Goal: Task Accomplishment & Management: Use online tool/utility

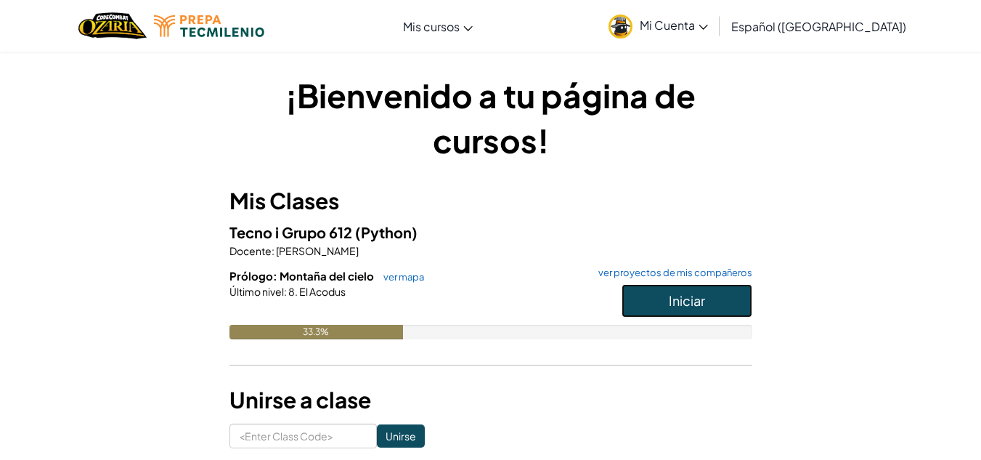
click at [675, 302] on span "Iniciar" at bounding box center [687, 300] width 36 height 17
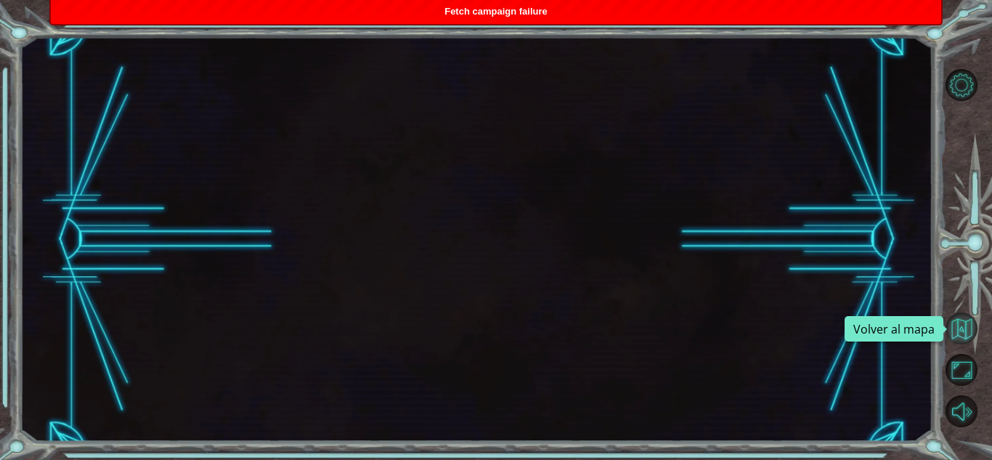
click at [891, 335] on button "Volver al mapa" at bounding box center [962, 328] width 32 height 32
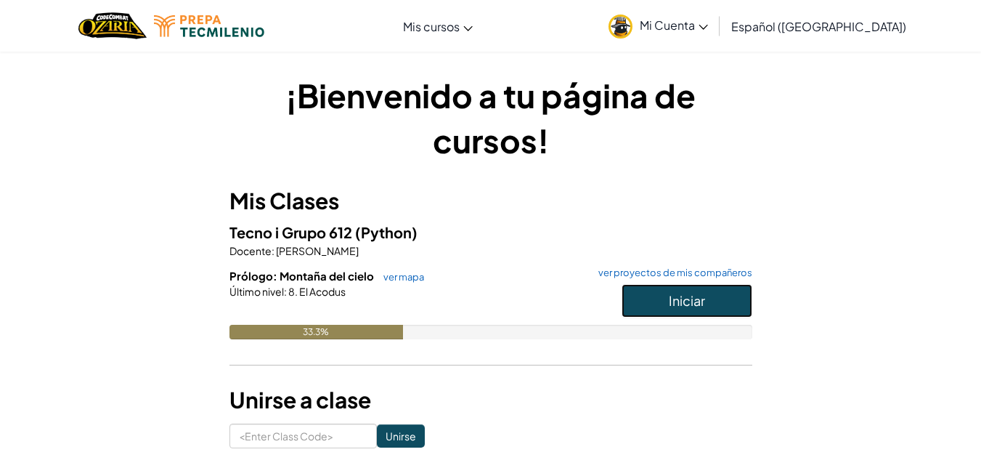
drag, startPoint x: 663, startPoint y: 295, endPoint x: 656, endPoint y: 298, distance: 7.8
click at [656, 298] on button "Iniciar" at bounding box center [687, 300] width 131 height 33
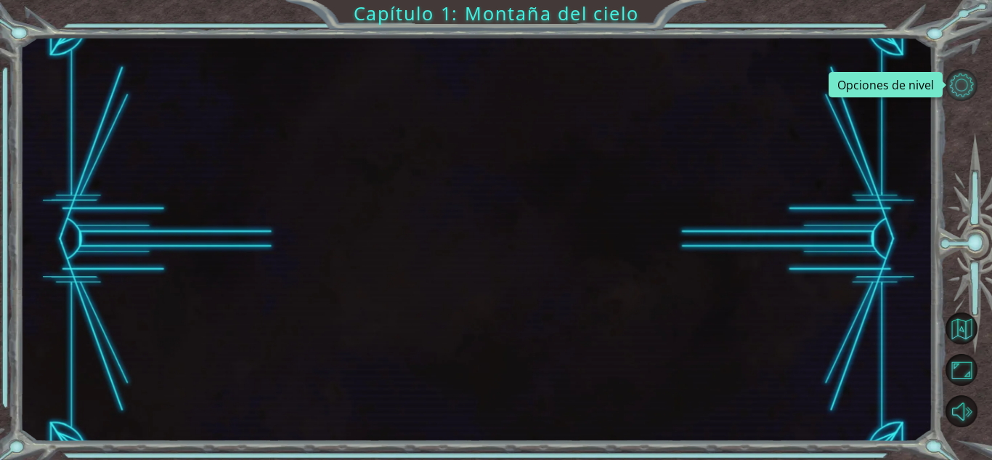
click at [891, 86] on button "Opciones de nivel" at bounding box center [962, 85] width 32 height 32
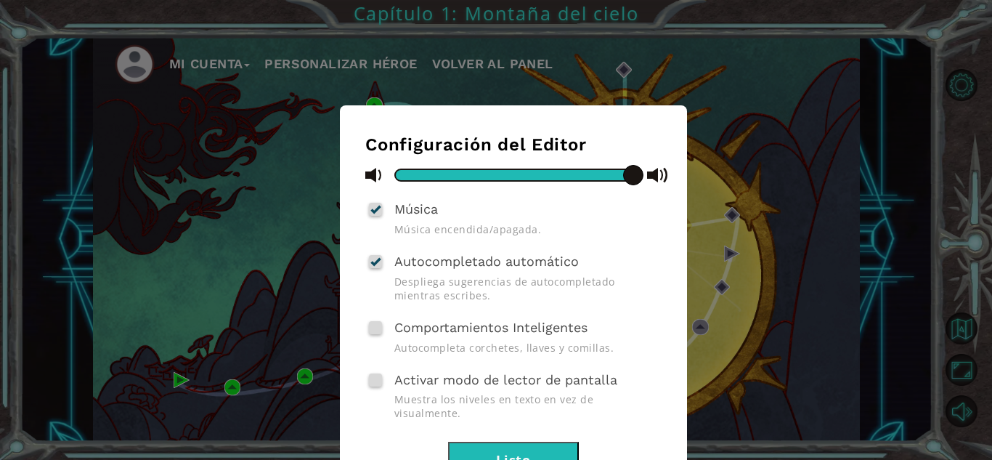
drag, startPoint x: 536, startPoint y: 449, endPoint x: 527, endPoint y: 449, distance: 8.7
click at [534, 395] on button "Listo" at bounding box center [513, 458] width 131 height 33
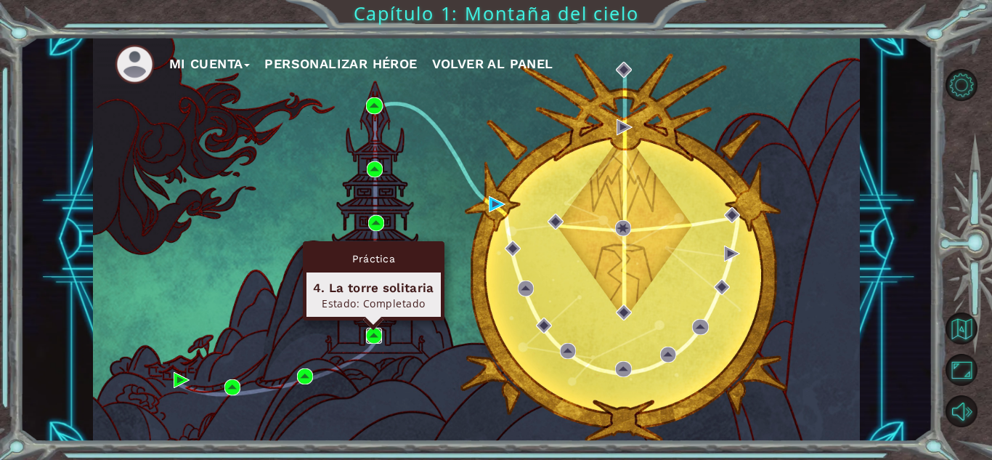
click at [374, 334] on img at bounding box center [374, 336] width 16 height 16
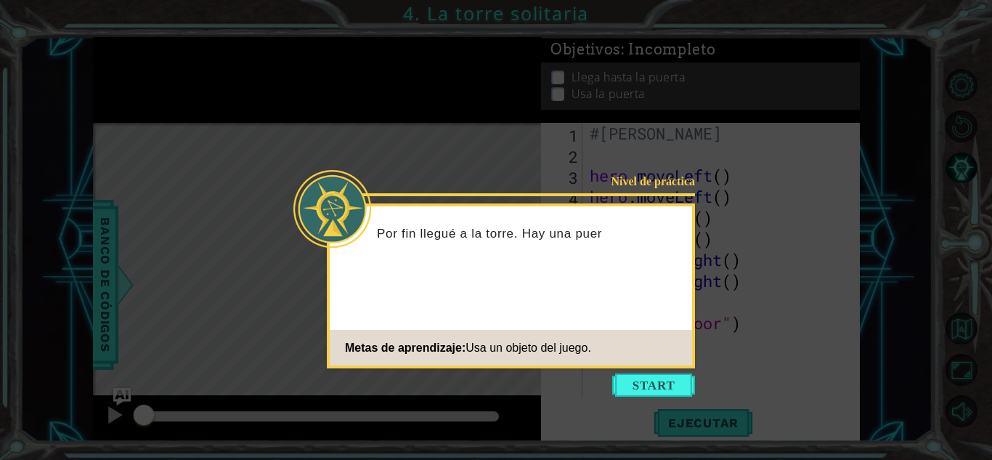
click at [654, 378] on button "Start" at bounding box center [653, 384] width 83 height 23
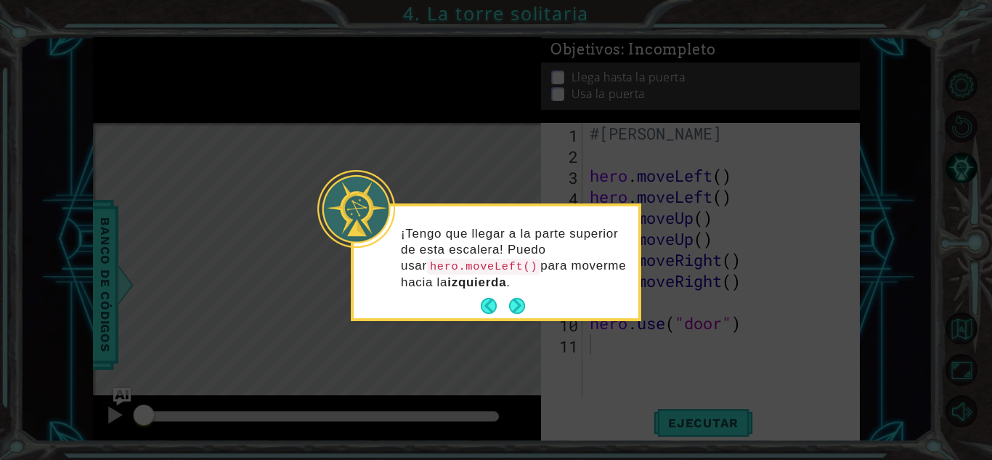
click at [717, 236] on icon at bounding box center [496, 230] width 992 height 460
click at [525, 309] on button "Next" at bounding box center [517, 306] width 16 height 16
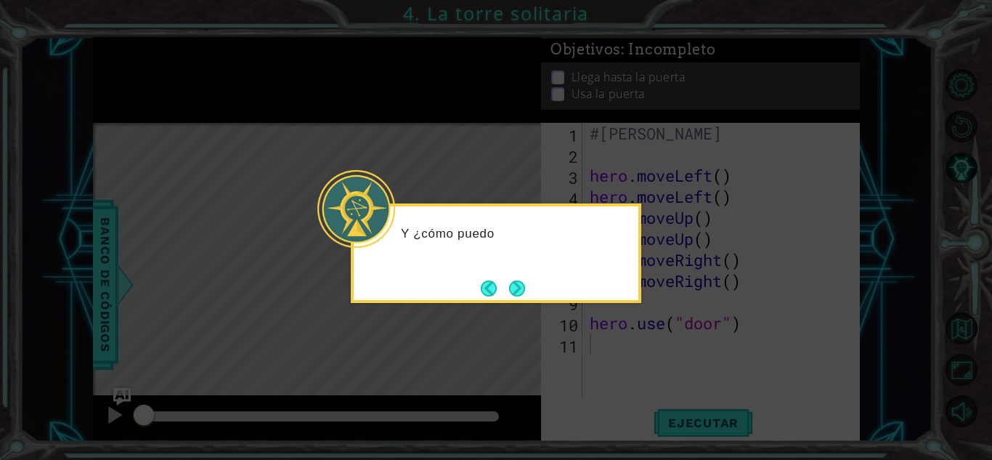
drag, startPoint x: 529, startPoint y: 289, endPoint x: 516, endPoint y: 288, distance: 13.9
click at [525, 287] on button "Next" at bounding box center [517, 288] width 16 height 16
click at [516, 288] on icon at bounding box center [496, 230] width 992 height 460
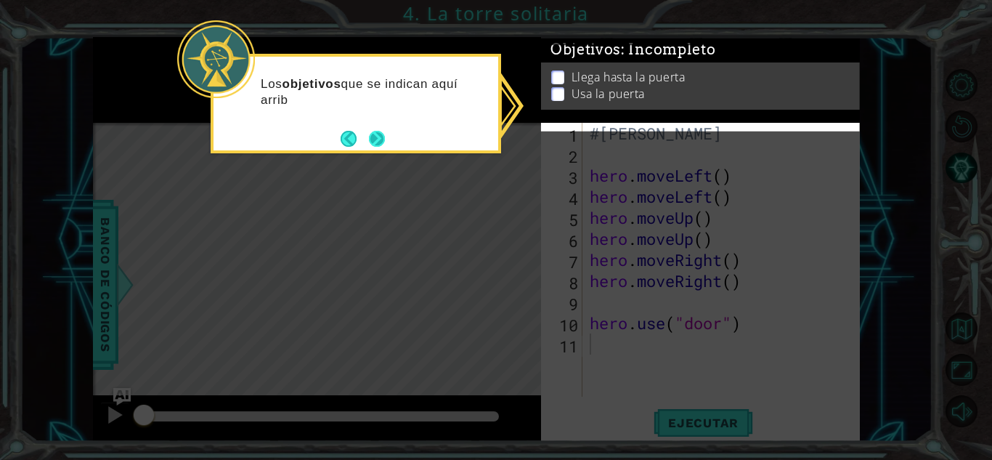
click at [371, 137] on button "Next" at bounding box center [377, 139] width 16 height 16
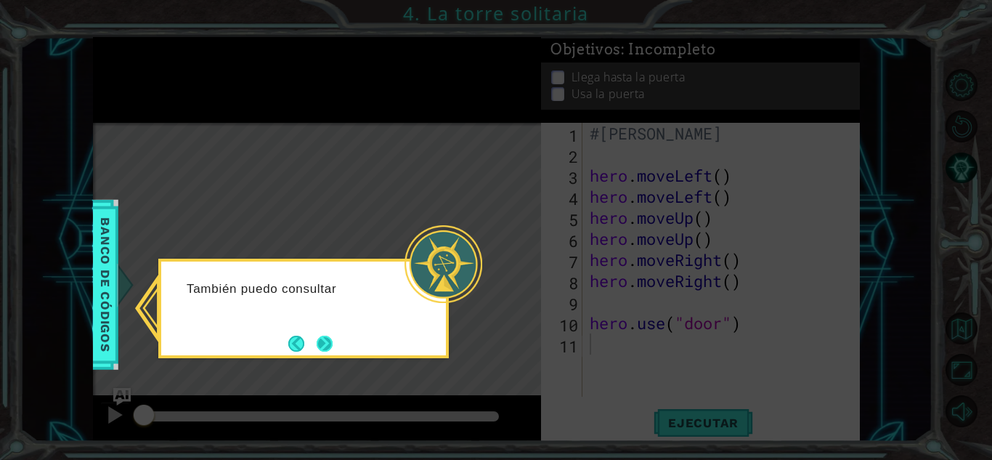
click at [324, 343] on button "Next" at bounding box center [325, 344] width 16 height 16
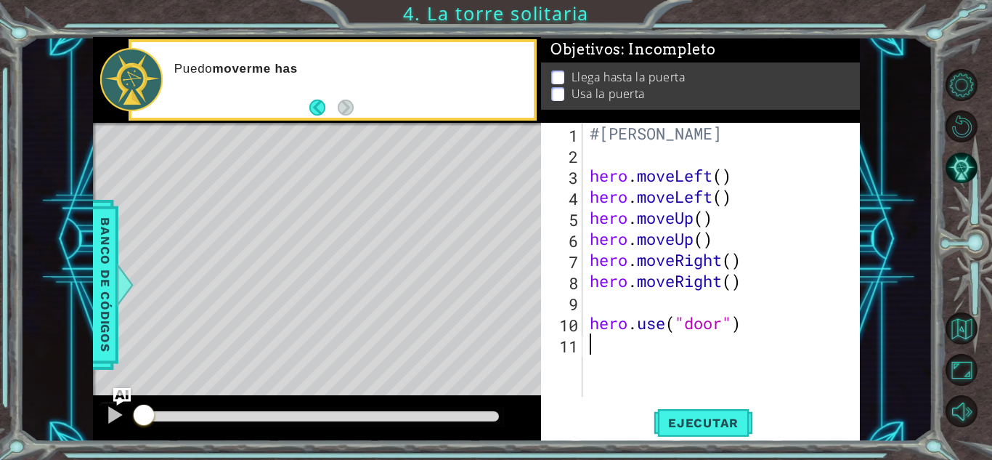
click at [752, 172] on div "#[PERSON_NAME] hero . moveLeft ( ) hero . moveLeft ( ) hero . moveUp ( ) hero .…" at bounding box center [725, 281] width 277 height 316
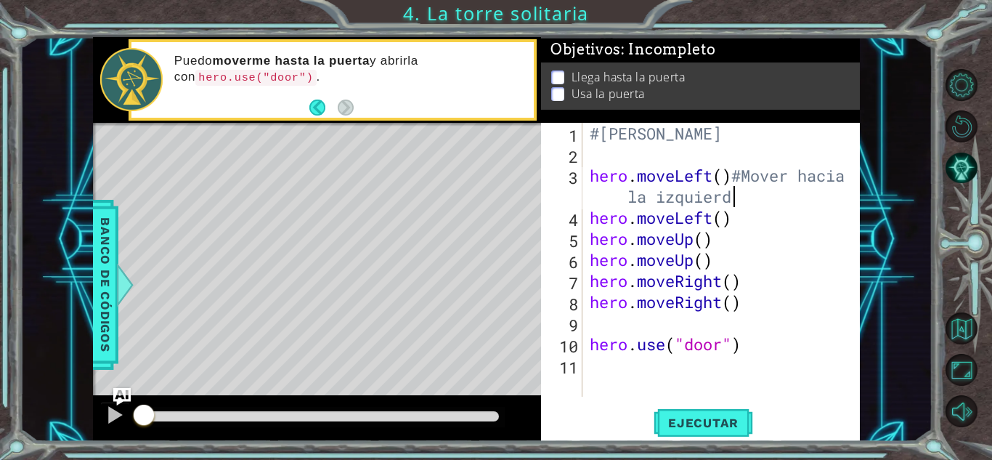
scroll to position [0, 17]
click at [752, 221] on div "#[PERSON_NAME] hero . moveLeft ( ) #Mover hacia la izquierda hero . moveLeft ( …" at bounding box center [725, 281] width 277 height 316
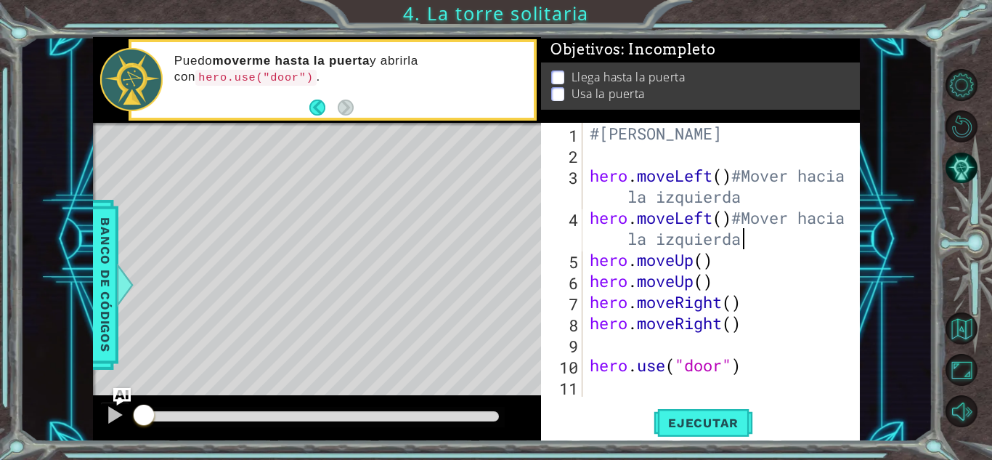
click at [728, 263] on div "#[PERSON_NAME] hero . moveLeft ( ) #Mover hacia la izquierda hero . moveLeft ( …" at bounding box center [725, 281] width 277 height 316
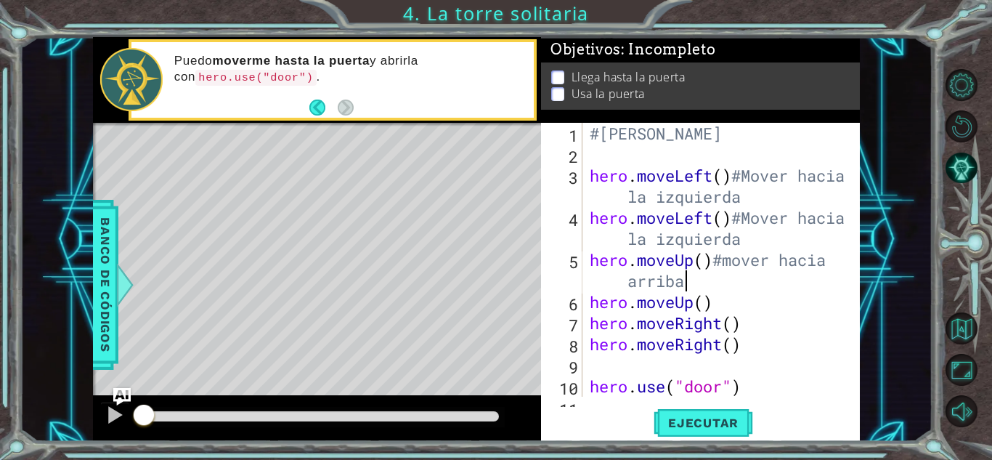
scroll to position [0, 13]
click at [718, 301] on div "#[PERSON_NAME] hero . moveLeft ( ) #Mover hacia la izquierda hero . moveLeft ( …" at bounding box center [720, 281] width 266 height 316
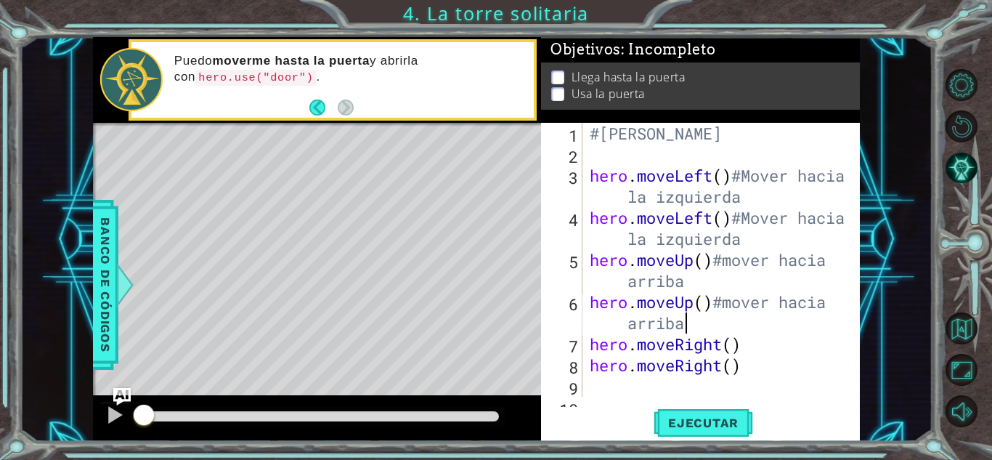
click at [749, 341] on div "#[PERSON_NAME] hero . moveLeft ( ) #Mover hacia la izquierda hero . moveLeft ( …" at bounding box center [720, 281] width 266 height 316
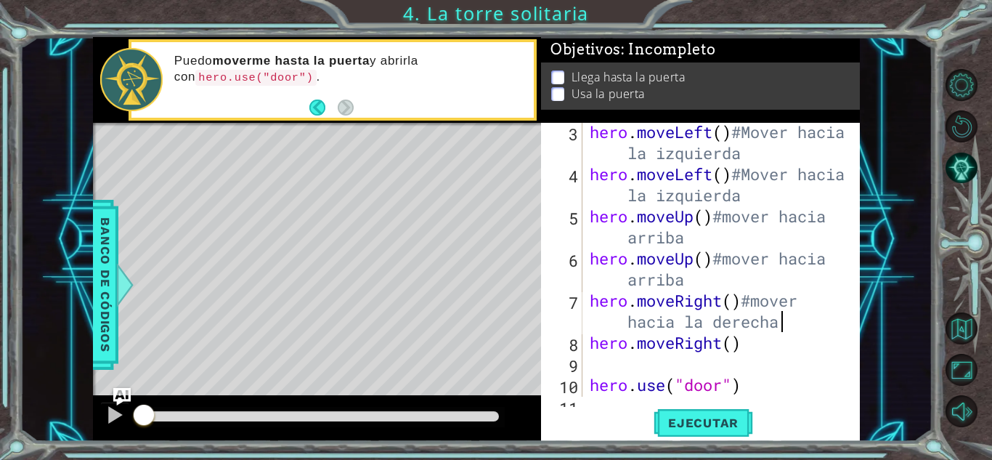
scroll to position [44, 0]
click at [751, 346] on div "hero . moveLeft ( ) #Mover hacia la izquierda hero . moveLeft ( ) #Mover hacia …" at bounding box center [720, 289] width 266 height 337
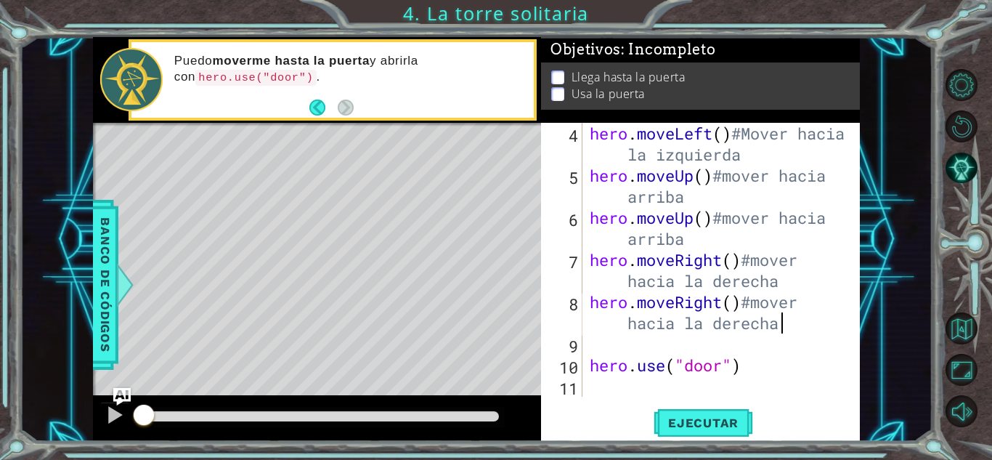
scroll to position [84, 0]
click at [770, 365] on div "hero . moveLeft ( ) #Mover hacia la izquierda hero . moveUp ( ) #mover hacia ar…" at bounding box center [720, 291] width 266 height 337
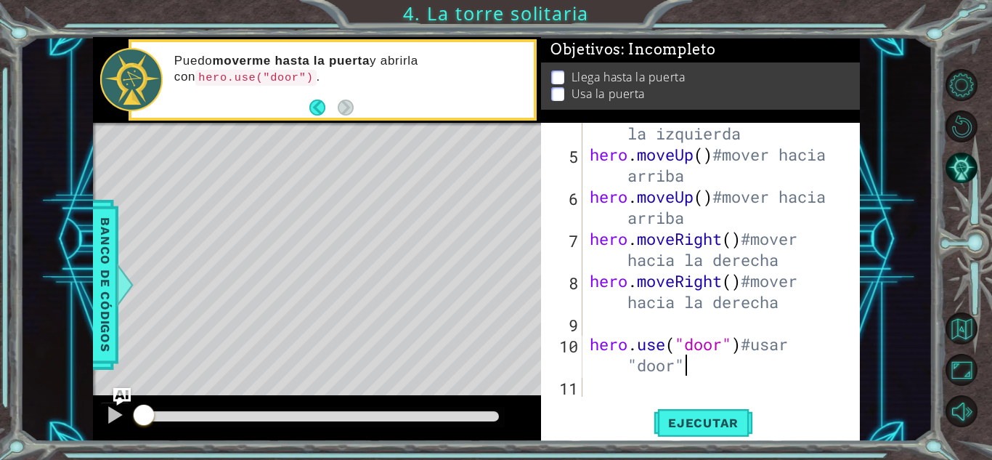
scroll to position [105, 0]
type textarea "hero.use("door")#usar "door""
click at [709, 395] on span "Ejecutar" at bounding box center [703, 422] width 99 height 15
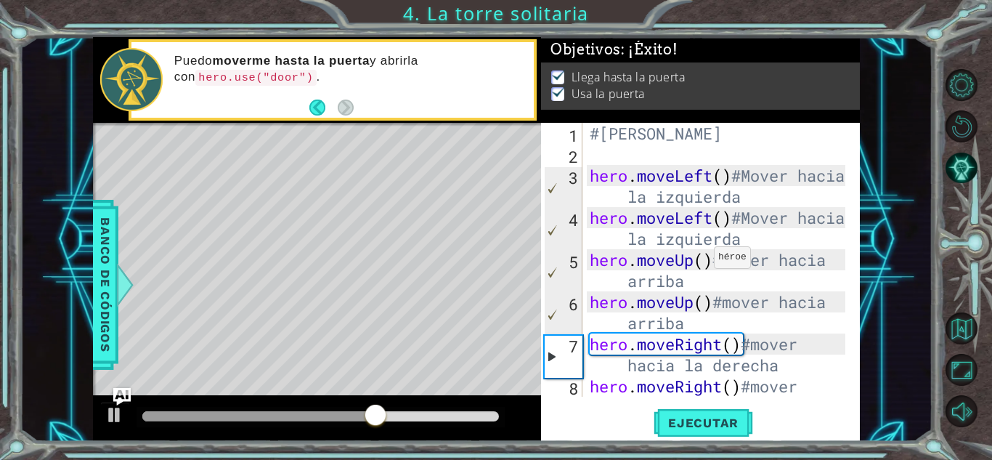
scroll to position [0, 0]
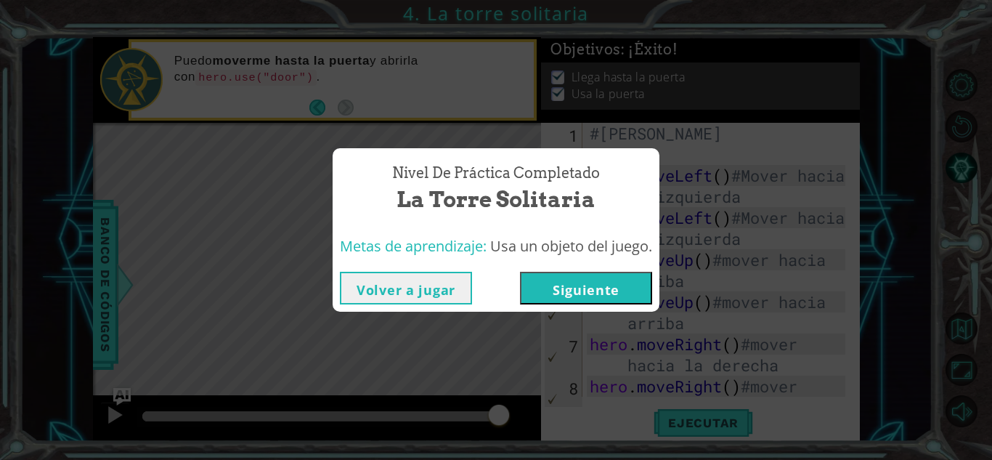
click at [404, 288] on button "Volver a jugar" at bounding box center [406, 288] width 132 height 33
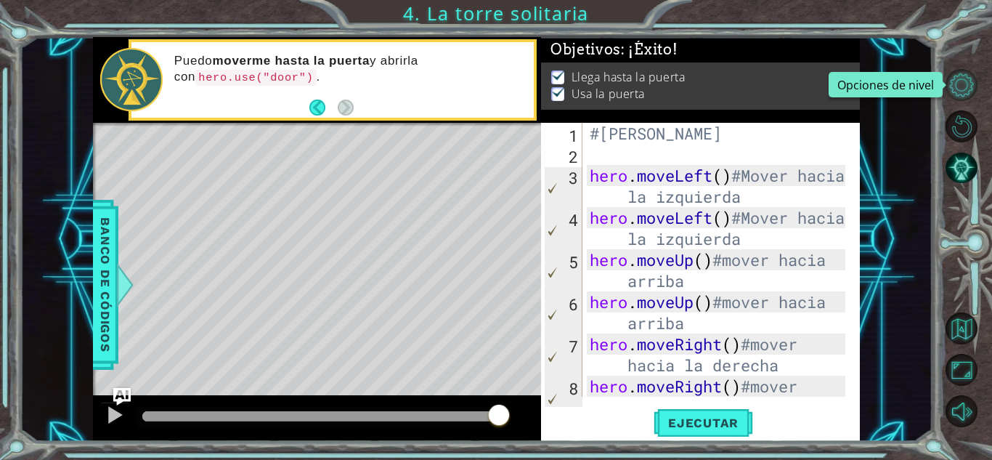
click at [891, 86] on button "Opciones de nivel" at bounding box center [962, 85] width 32 height 32
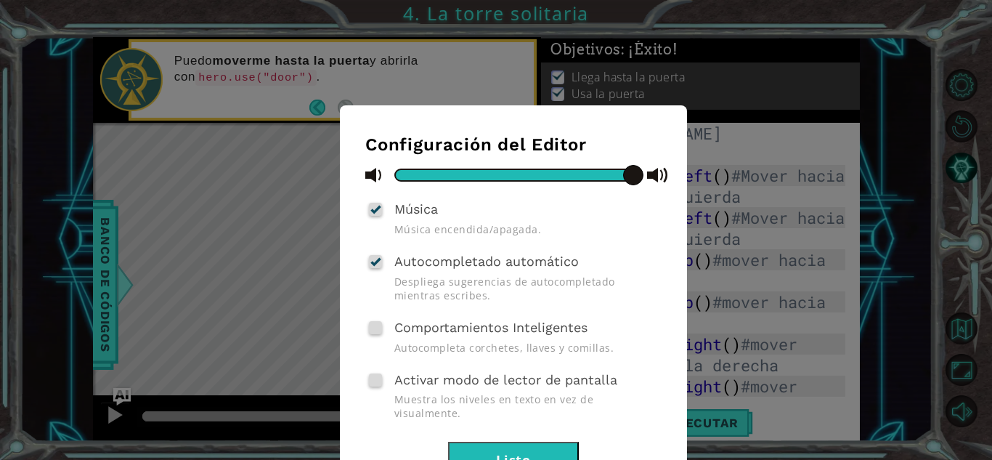
click at [535, 395] on button "Listo" at bounding box center [513, 458] width 131 height 33
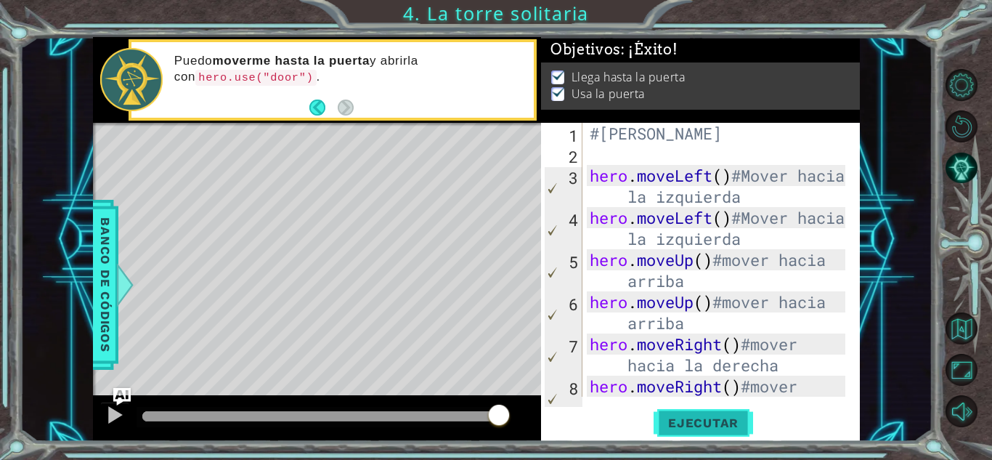
click at [691, 395] on span "Ejecutar" at bounding box center [703, 422] width 99 height 15
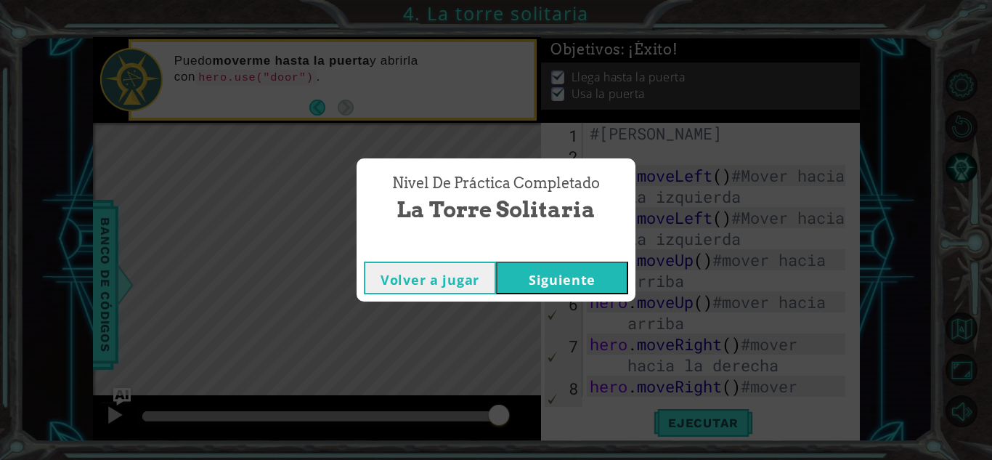
click at [604, 280] on button "Siguiente" at bounding box center [562, 277] width 132 height 33
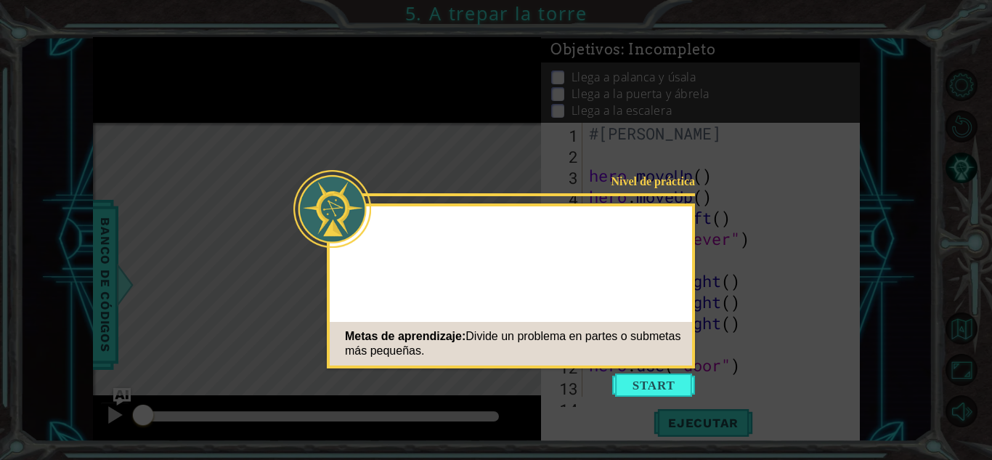
click at [659, 386] on button "Start" at bounding box center [653, 384] width 83 height 23
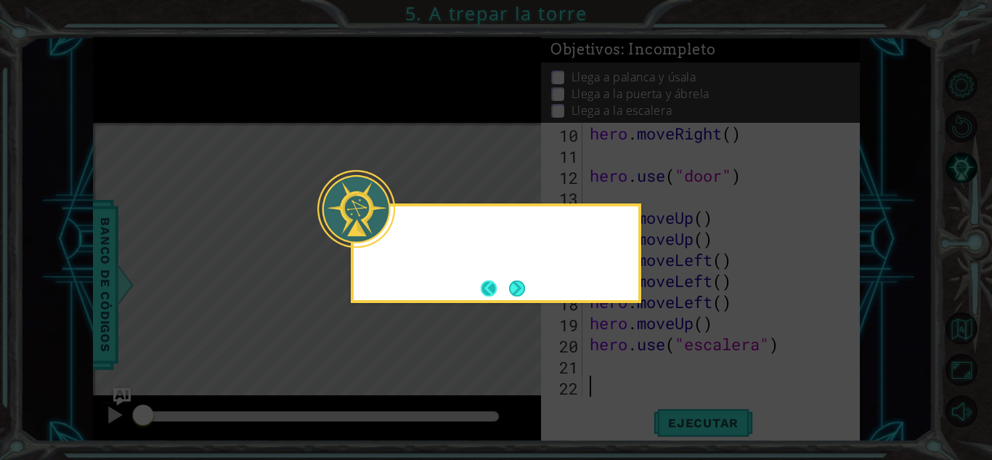
scroll to position [190, 0]
click at [521, 281] on button "Next" at bounding box center [517, 288] width 16 height 16
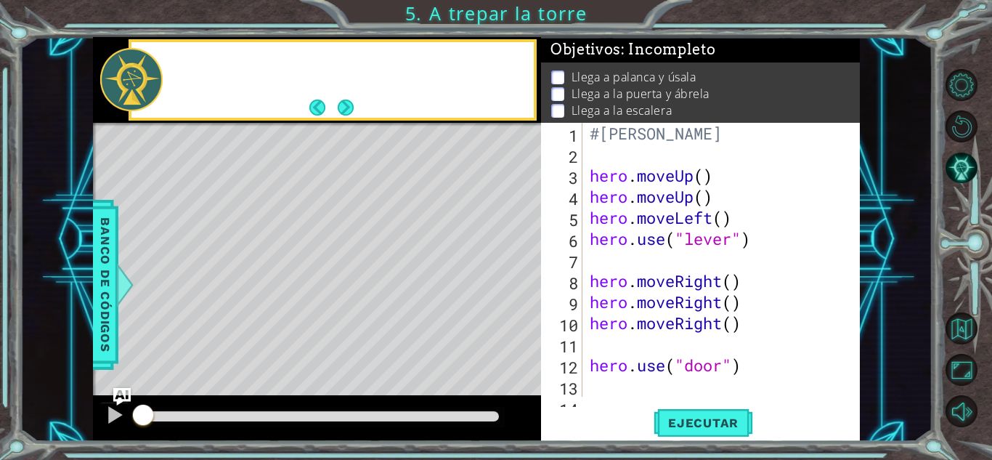
scroll to position [0, 0]
click at [752, 184] on div "#[PERSON_NAME] hero . moveUp ( ) hero . moveUp ( ) hero . moveLeft ( ) hero . u…" at bounding box center [720, 281] width 266 height 316
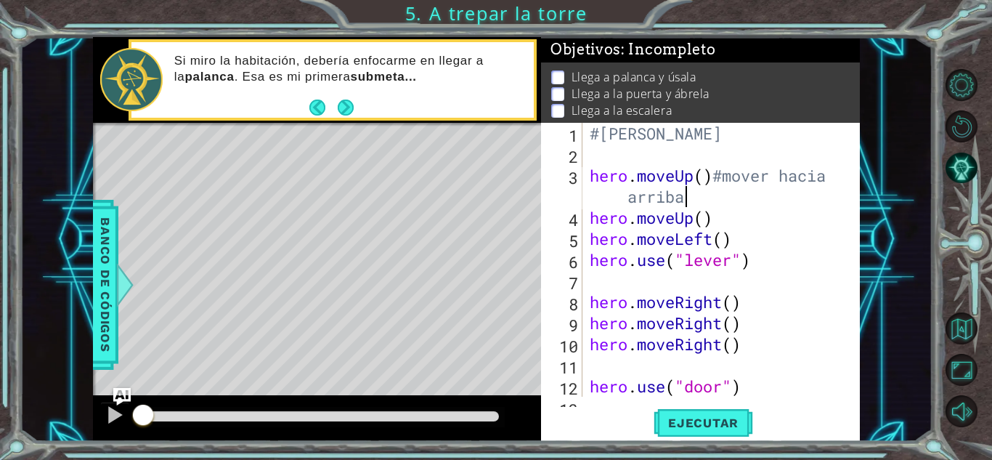
scroll to position [0, 13]
drag, startPoint x: 752, startPoint y: 221, endPoint x: 719, endPoint y: 204, distance: 37.0
click at [750, 220] on div "#[PERSON_NAME] hero . moveUp ( ) #mover hacia arriba hero . moveUp ( ) hero . m…" at bounding box center [720, 281] width 266 height 316
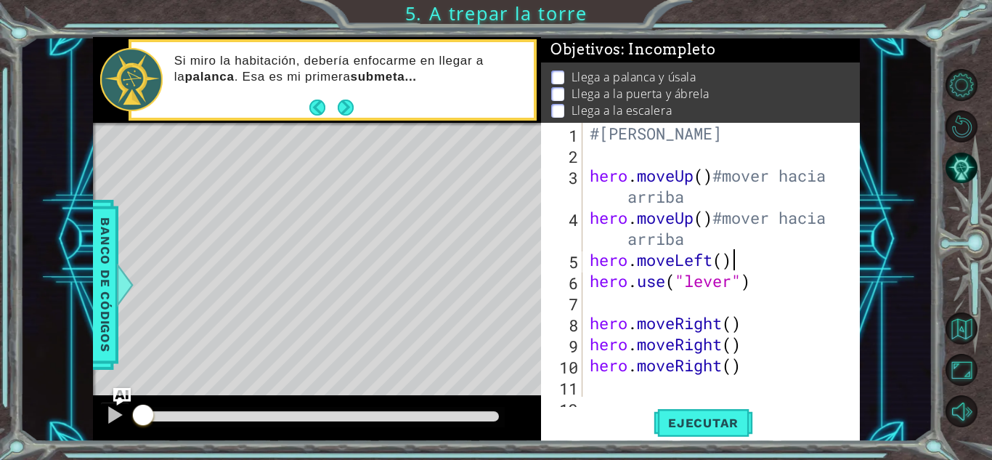
click at [744, 261] on div "#[PERSON_NAME] hero . moveUp ( ) #mover hacia arriba hero . moveUp ( ) #mover h…" at bounding box center [720, 281] width 266 height 316
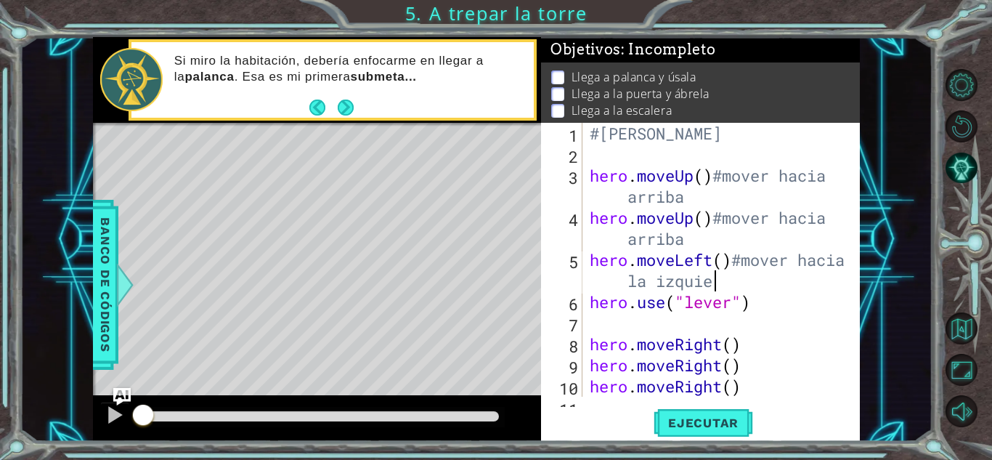
scroll to position [0, 15]
click at [773, 292] on div "#[PERSON_NAME] hero . moveUp ( ) #mover hacia arriba hero . moveUp ( ) #mover h…" at bounding box center [720, 281] width 266 height 316
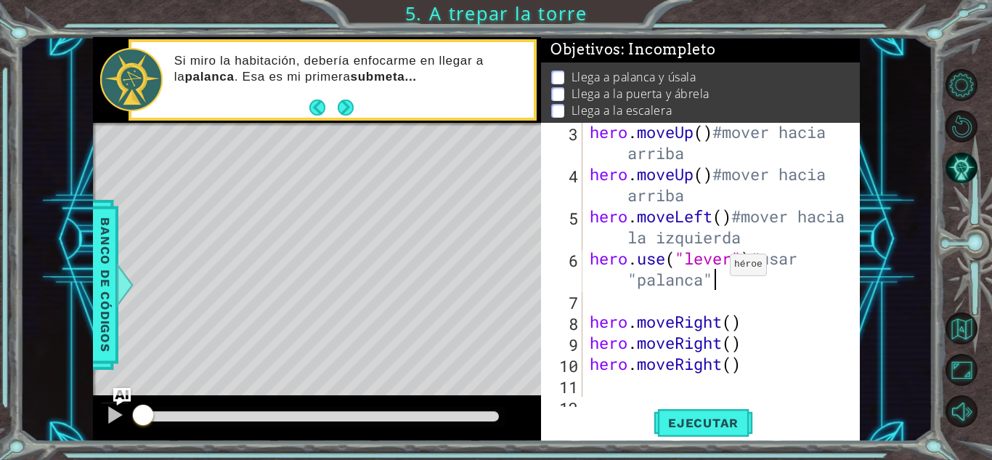
scroll to position [131, 0]
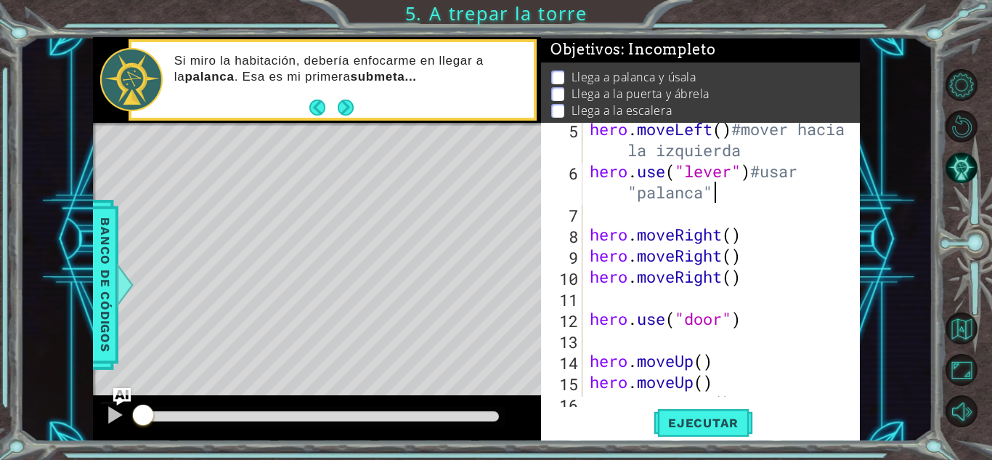
click at [758, 235] on div "hero . moveLeft ( ) #mover hacia la izquierda hero . use ( "lever" ) #usar "pal…" at bounding box center [720, 286] width 266 height 337
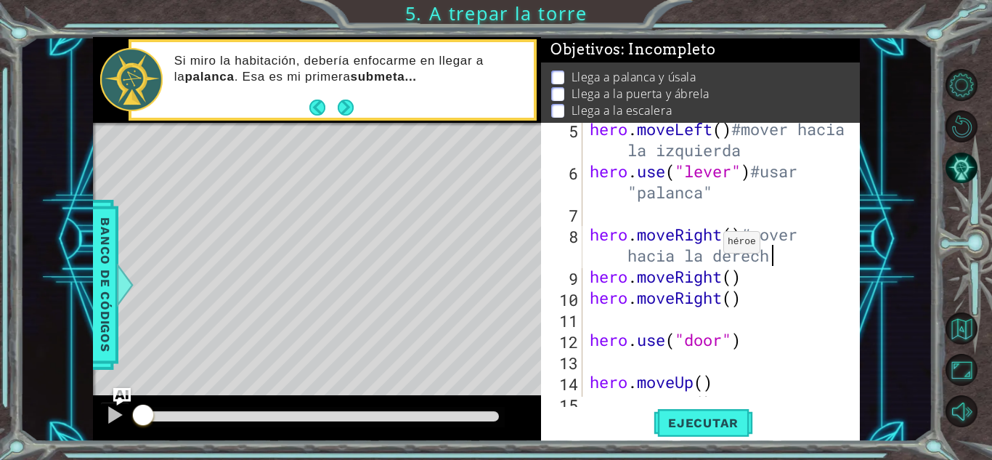
scroll to position [0, 16]
click at [741, 278] on div "hero . moveLeft ( ) #mover hacia la izquierda hero . use ( "lever" ) #usar "pal…" at bounding box center [720, 286] width 266 height 337
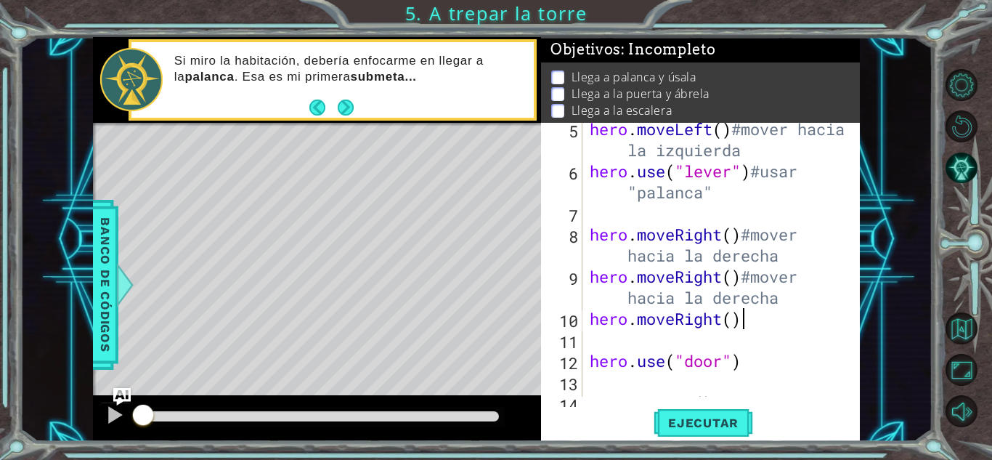
click at [762, 329] on div "hero . moveLeft ( ) #mover hacia la izquierda hero . use ( "lever" ) #usar "pal…" at bounding box center [720, 286] width 266 height 337
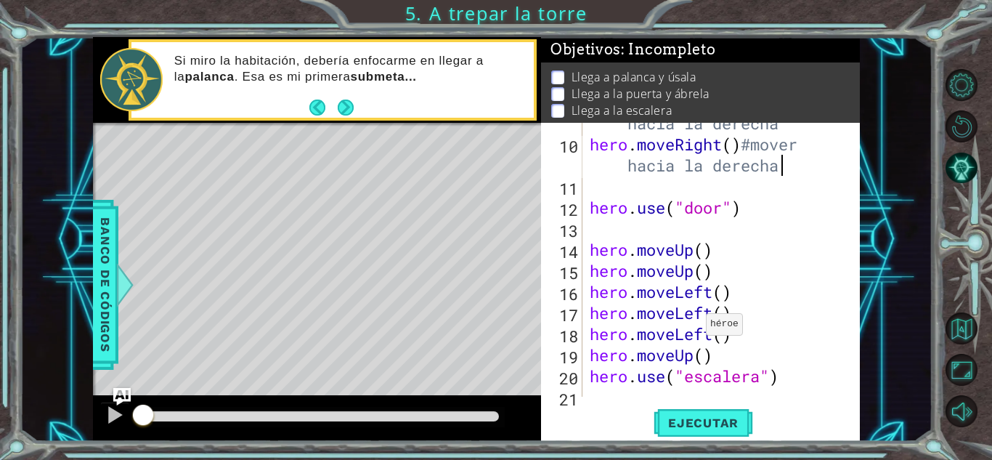
scroll to position [305, 0]
click at [771, 198] on div "hero . moveRight ( ) #mover hacia la derecha hero . moveRight ( ) #mover hacia …" at bounding box center [720, 260] width 266 height 337
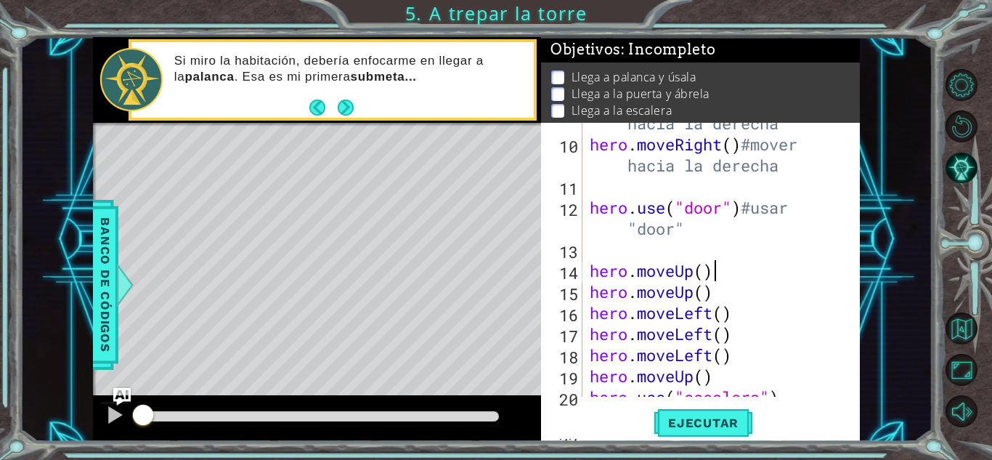
drag, startPoint x: 765, startPoint y: 269, endPoint x: 711, endPoint y: 295, distance: 60.1
click at [755, 269] on div "hero . moveRight ( ) #mover hacia la derecha hero . moveRight ( ) #mover hacia …" at bounding box center [720, 260] width 266 height 337
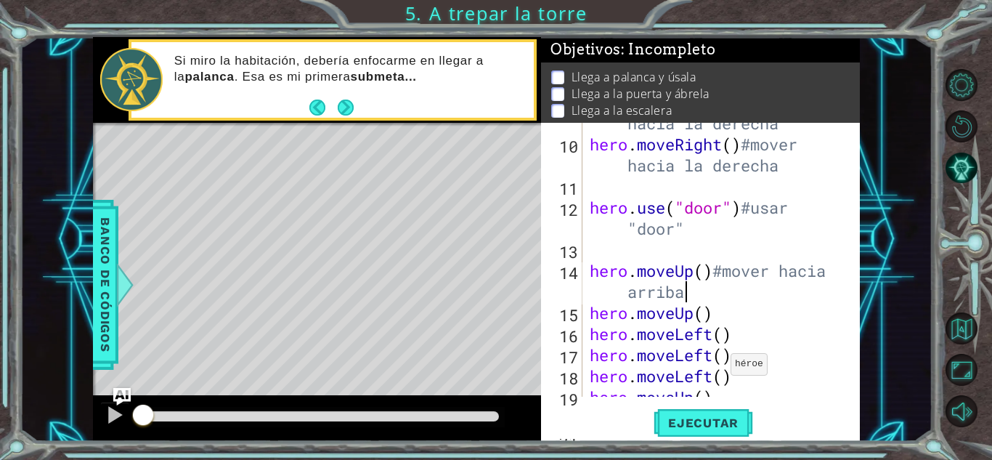
scroll to position [0, 13]
click at [712, 317] on div "hero . moveRight ( ) #mover hacia la derecha hero . moveRight ( ) #mover hacia …" at bounding box center [720, 260] width 266 height 337
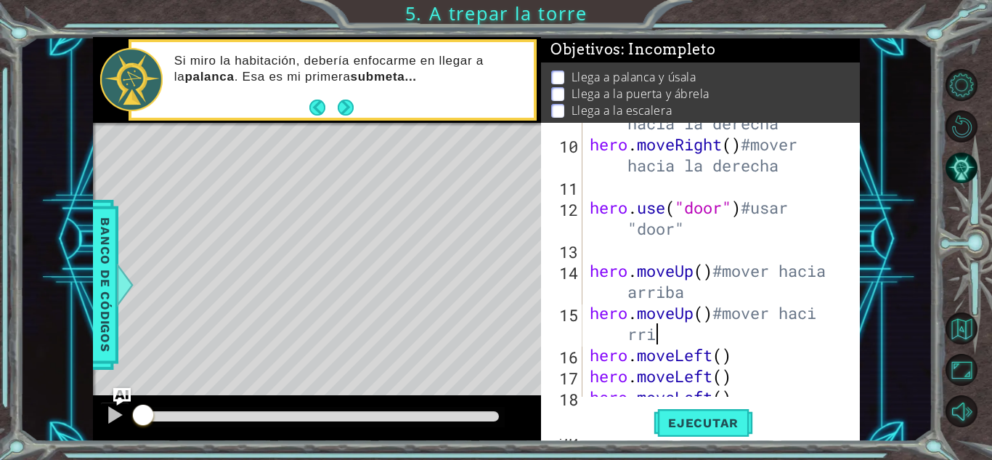
scroll to position [0, 12]
click at [825, 310] on div "hero . moveRight ( ) #mover hacia la derecha hero . moveRight ( ) #mover hacia …" at bounding box center [720, 260] width 266 height 337
click at [630, 333] on div "hero . moveRight ( ) #mover hacia la derecha hero . moveRight ( ) #mover hacia …" at bounding box center [720, 260] width 266 height 337
drag, startPoint x: 723, startPoint y: 351, endPoint x: 741, endPoint y: 351, distance: 18.9
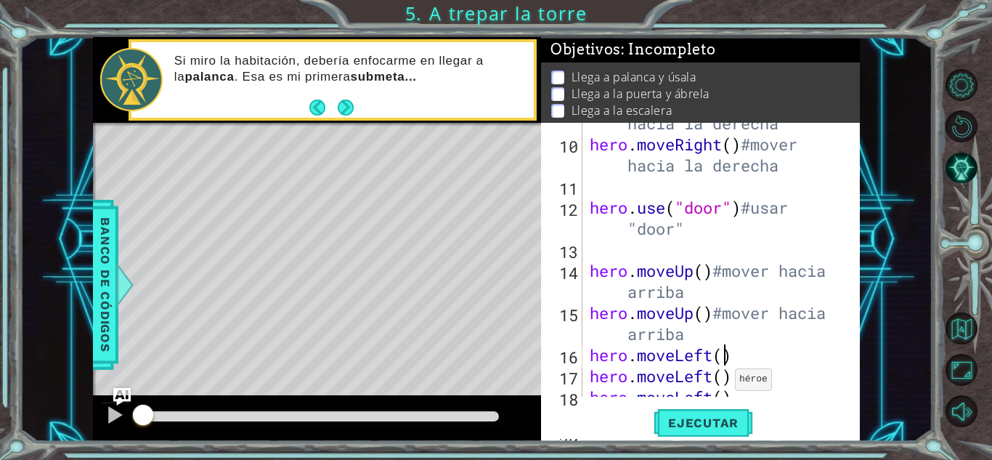
click at [723, 351] on div "hero . moveRight ( ) #mover hacia la derecha hero . moveRight ( ) #mover hacia …" at bounding box center [720, 260] width 266 height 337
click at [742, 351] on div "hero . moveRight ( ) #mover hacia la derecha hero . moveRight ( ) #mover hacia …" at bounding box center [720, 260] width 266 height 337
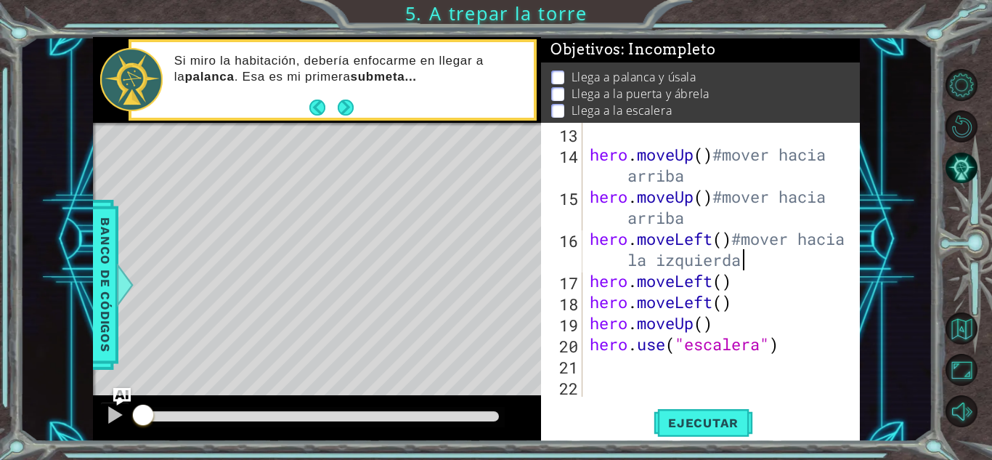
scroll to position [421, 0]
click at [740, 285] on div "hero . moveUp ( ) #mover hacia arriba hero . moveUp ( ) #mover hacia arriba her…" at bounding box center [720, 281] width 266 height 316
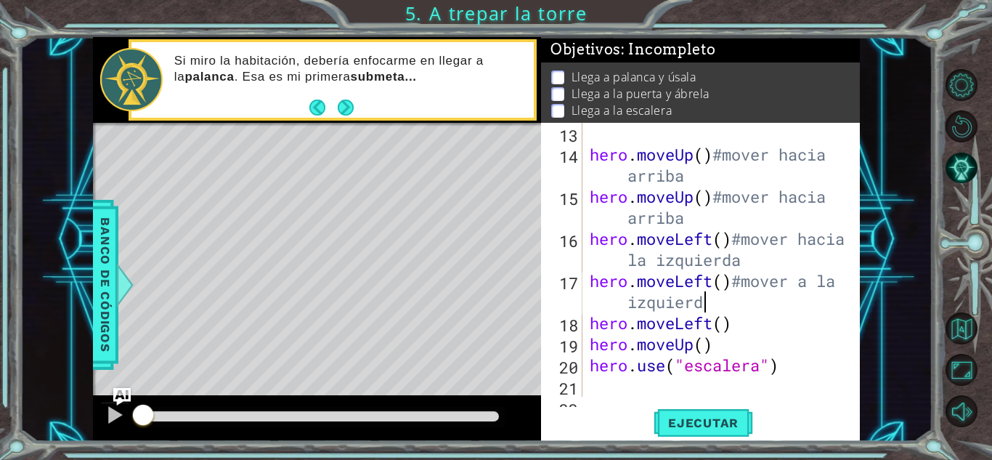
scroll to position [0, 15]
click at [742, 320] on div "hero . moveUp ( ) #mover hacia arriba hero . moveUp ( ) #mover hacia arriba her…" at bounding box center [720, 281] width 266 height 316
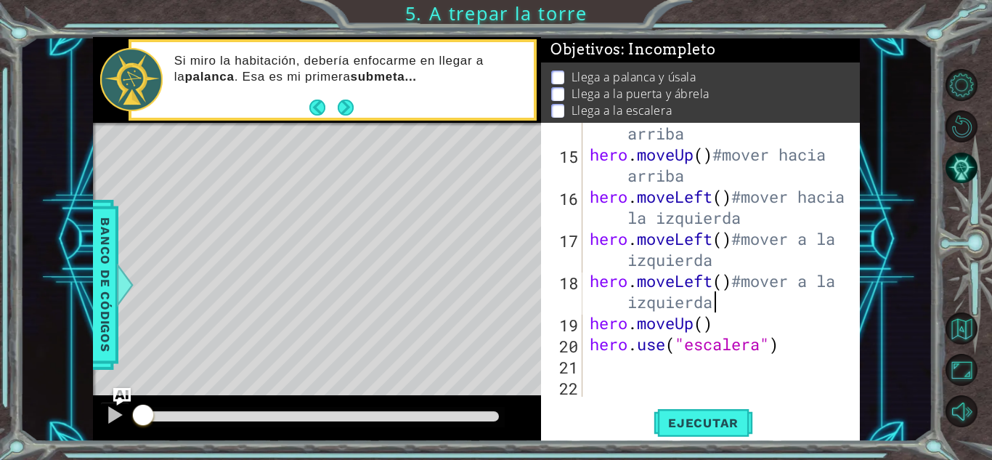
scroll to position [463, 0]
click at [738, 322] on div "hero . moveUp ( ) #mover hacia arriba hero . moveUp ( ) #mover hacia arriba her…" at bounding box center [720, 270] width 266 height 337
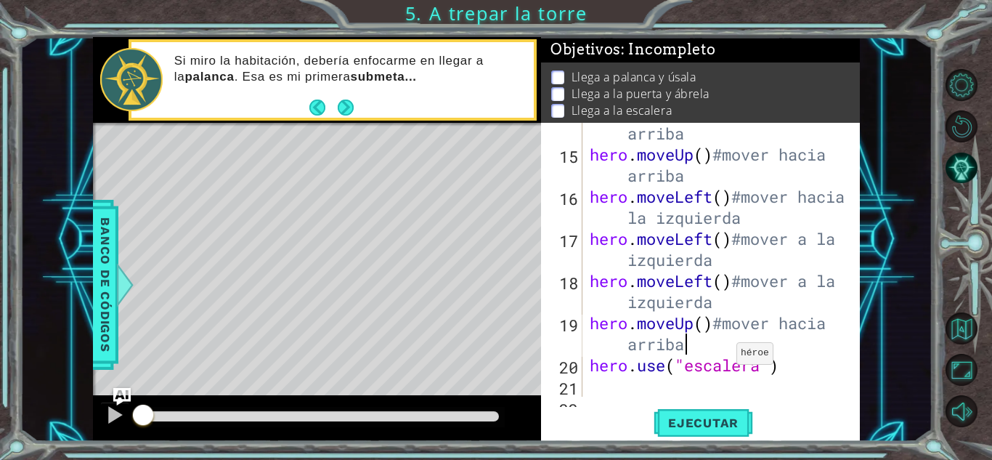
scroll to position [0, 13]
drag, startPoint x: 798, startPoint y: 360, endPoint x: 707, endPoint y: 321, distance: 99.6
click at [797, 360] on div "hero . moveUp ( ) #mover hacia arriba hero . moveUp ( ) #mover hacia arriba her…" at bounding box center [720, 270] width 266 height 337
click at [341, 107] on button "Next" at bounding box center [346, 107] width 16 height 16
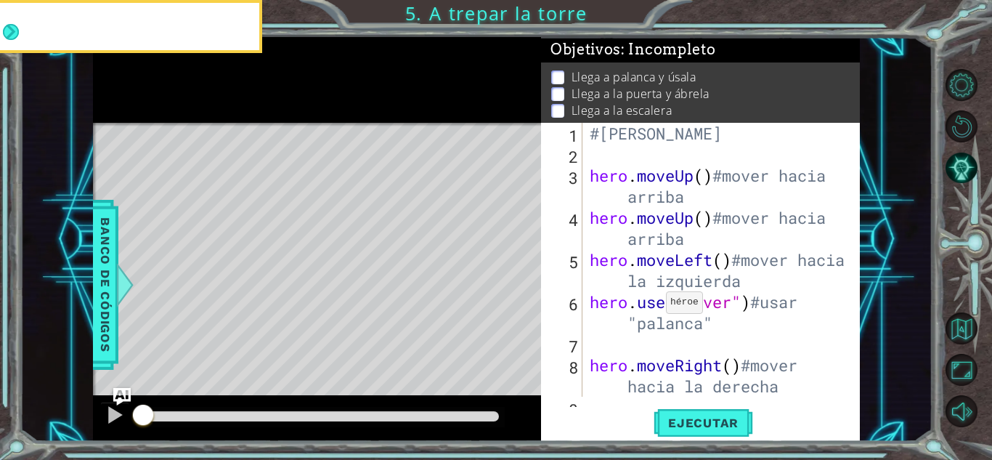
scroll to position [0, 0]
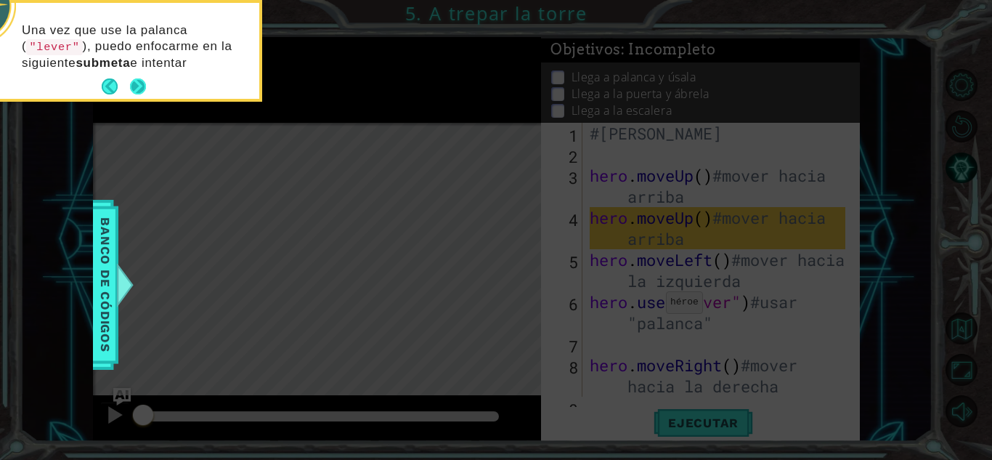
click at [139, 81] on button "Next" at bounding box center [138, 86] width 16 height 16
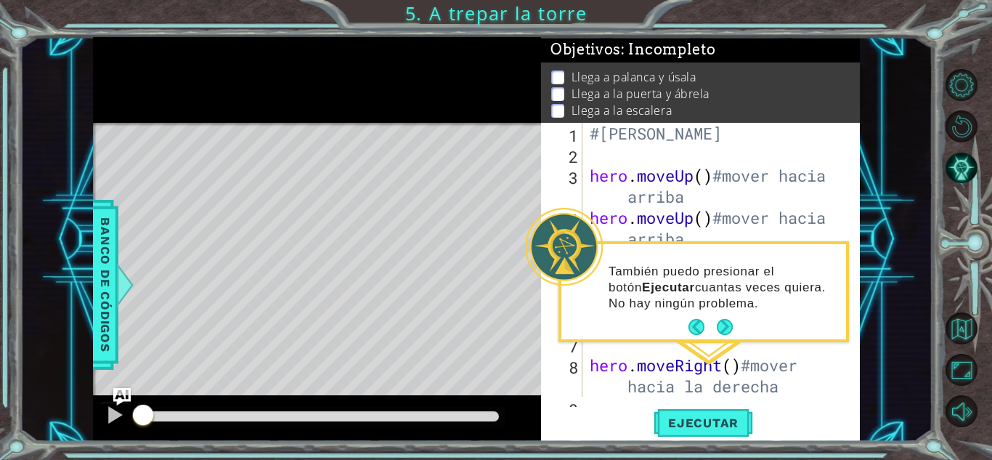
click at [720, 333] on button "Next" at bounding box center [725, 327] width 16 height 16
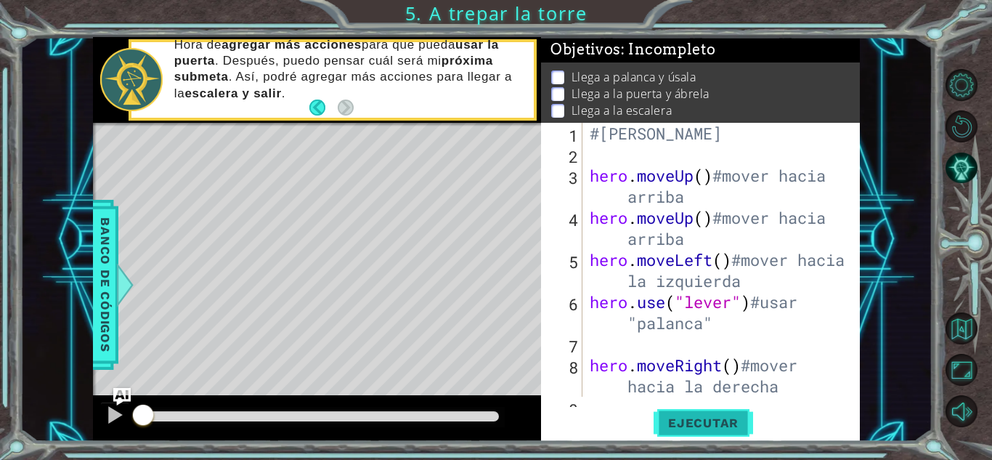
type textarea "hero.use("escalera")#usar "escalera""
click at [710, 395] on span "Ejecutar" at bounding box center [703, 422] width 99 height 15
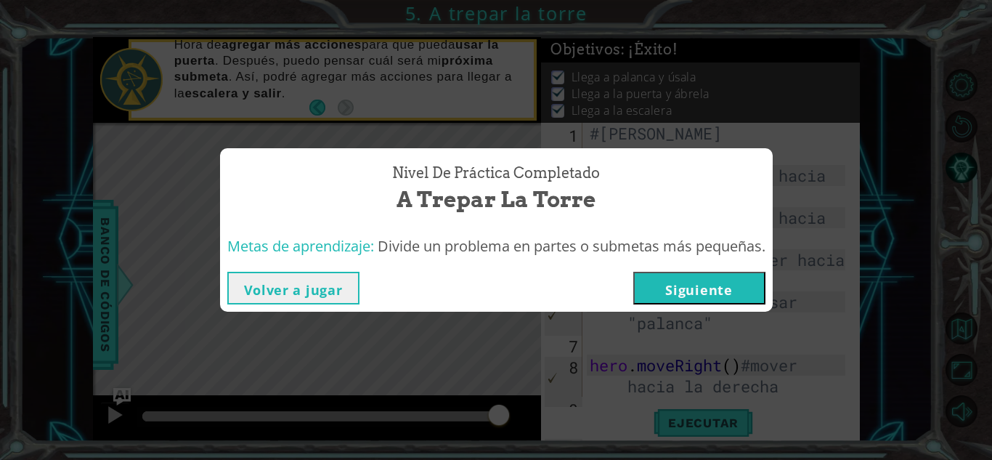
click at [702, 294] on button "Siguiente" at bounding box center [699, 288] width 132 height 33
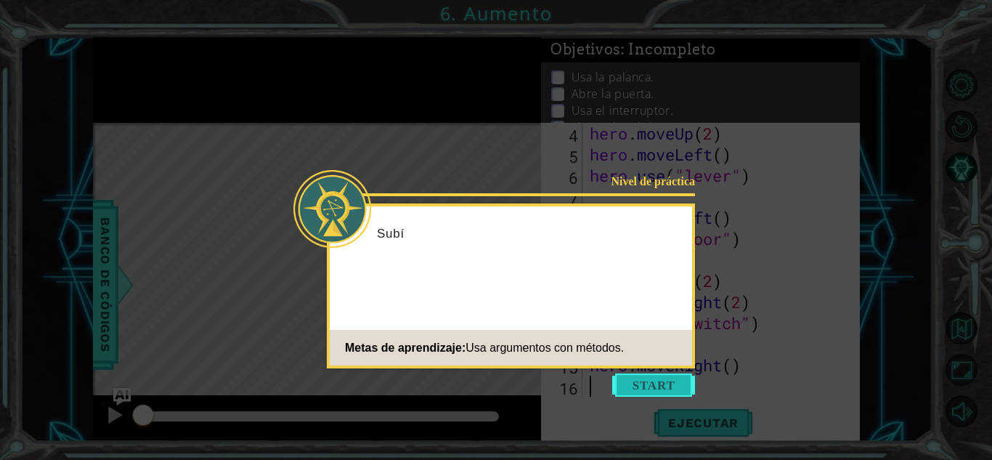
scroll to position [63, 0]
click at [663, 381] on button "Start" at bounding box center [653, 384] width 83 height 23
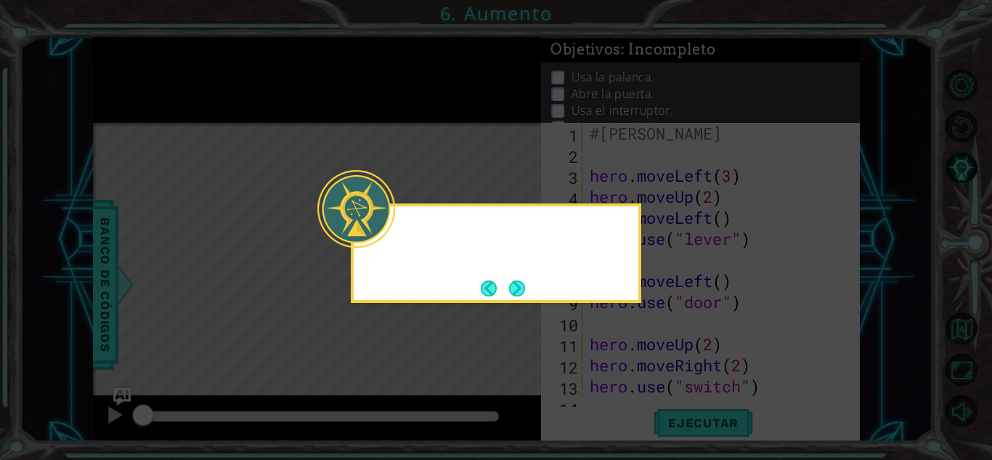
scroll to position [0, 0]
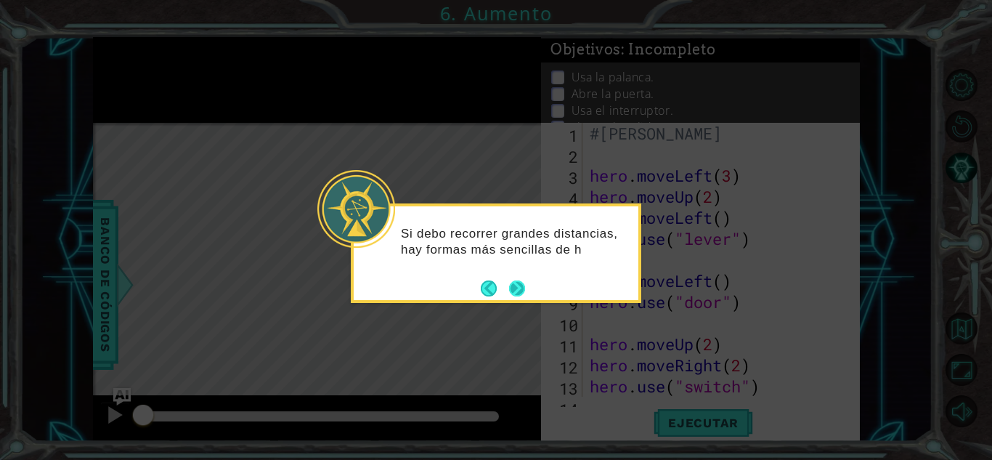
click at [519, 289] on button "Next" at bounding box center [517, 288] width 16 height 16
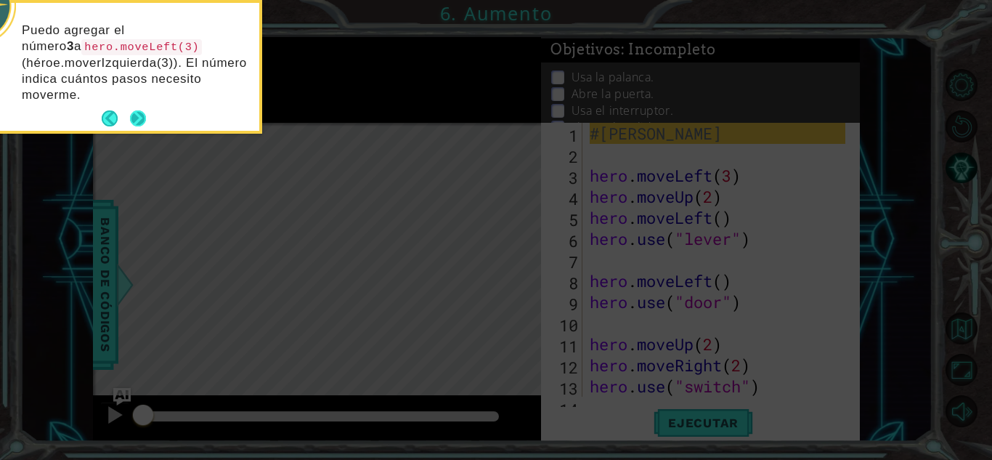
click at [137, 124] on button "Next" at bounding box center [138, 118] width 16 height 16
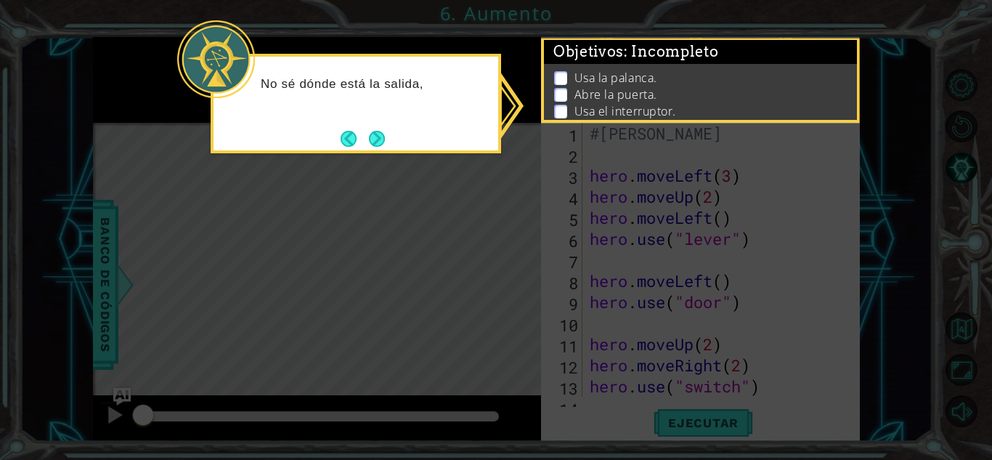
click at [391, 139] on div "No sé dónde está la salida," at bounding box center [356, 103] width 290 height 99
click at [373, 139] on button "Next" at bounding box center [377, 138] width 17 height 17
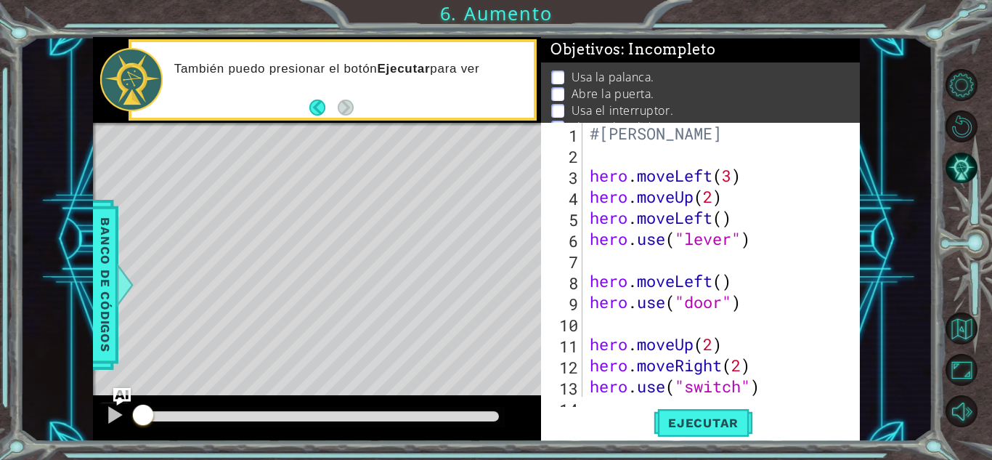
click at [765, 176] on div "#[PERSON_NAME] hero . moveLeft ( 3 ) hero . moveUp ( 2 ) hero . moveLeft ( ) he…" at bounding box center [720, 281] width 266 height 316
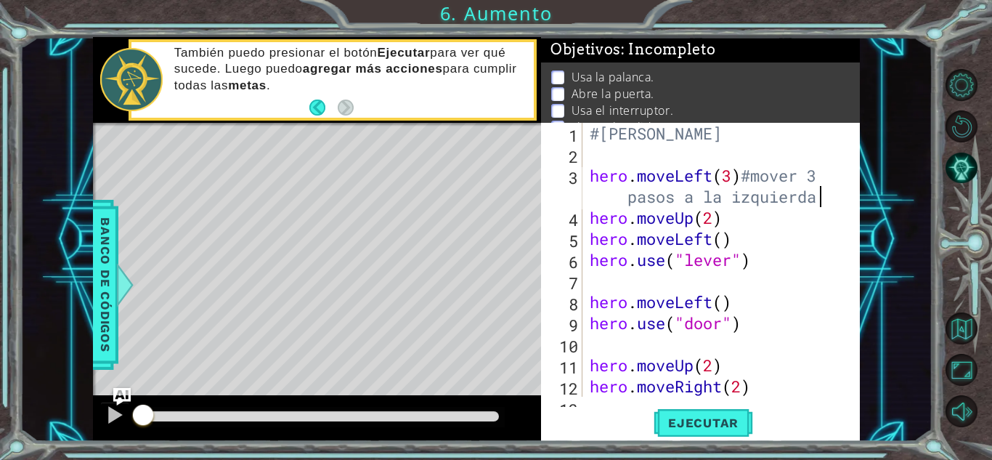
scroll to position [0, 19]
click at [755, 223] on div "#[PERSON_NAME] hero . moveLeft ( 3 ) #mover 3 pasos a la izquierda hero . moveU…" at bounding box center [720, 281] width 266 height 316
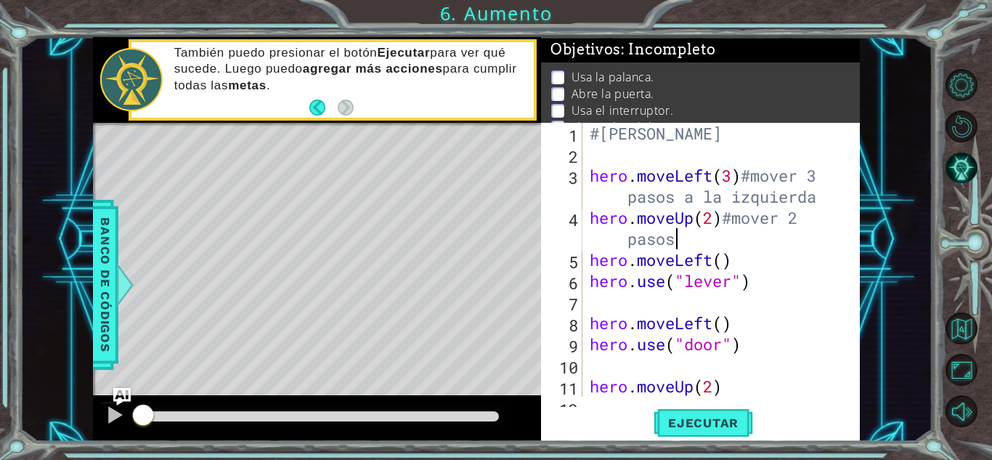
scroll to position [0, 12]
drag, startPoint x: 802, startPoint y: 178, endPoint x: 824, endPoint y: 176, distance: 21.8
click at [824, 178] on div "#[PERSON_NAME] hero . moveLeft ( 3 ) #mover 3 pasos a la izquierda hero . moveU…" at bounding box center [720, 281] width 266 height 316
click at [824, 176] on div "#[PERSON_NAME] hero . moveLeft ( 3 ) #mover 3 pasos a la izquierda hero . moveU…" at bounding box center [716, 260] width 259 height 274
click at [805, 214] on div "#[PERSON_NAME] hero . moveLeft ( 3 ) #mover tres pasos a la izquierda hero . mo…" at bounding box center [720, 281] width 266 height 316
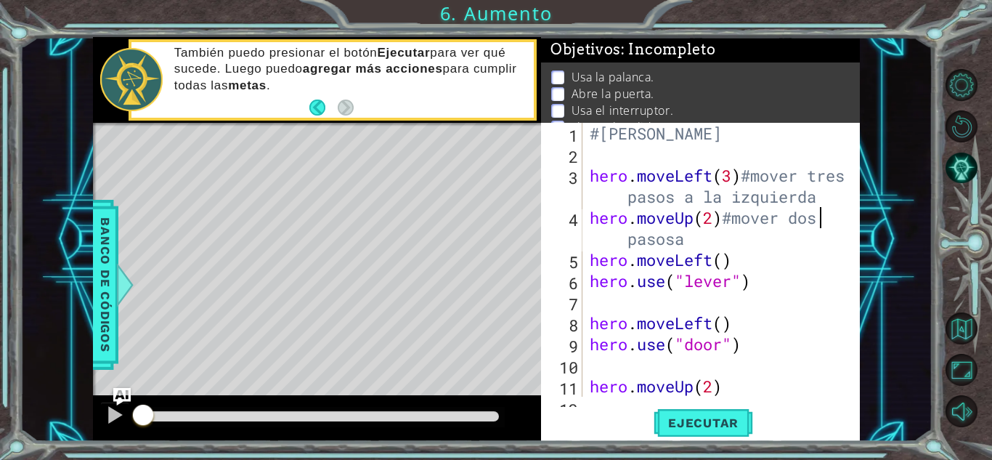
scroll to position [0, 10]
click at [698, 248] on div "#[PERSON_NAME] hero . moveLeft ( 3 ) #mover tres pasos a la izquierda hero . mo…" at bounding box center [720, 281] width 266 height 316
click at [747, 271] on div "#[PERSON_NAME] hero . moveLeft ( 3 ) #mover tres pasos a la izquierda hero . mo…" at bounding box center [720, 281] width 266 height 316
click at [747, 259] on div "#[PERSON_NAME] hero . moveLeft ( 3 ) #mover tres pasos a la izquierda hero . mo…" at bounding box center [720, 281] width 266 height 316
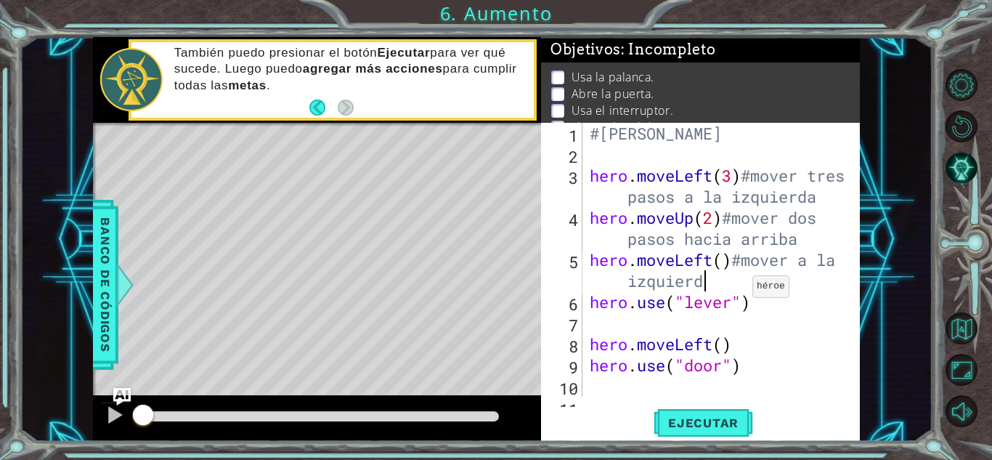
scroll to position [0, 15]
click at [769, 310] on div "#[PERSON_NAME] hero . moveLeft ( 3 ) #mover tres pasos a la izquierda hero . mo…" at bounding box center [720, 281] width 266 height 316
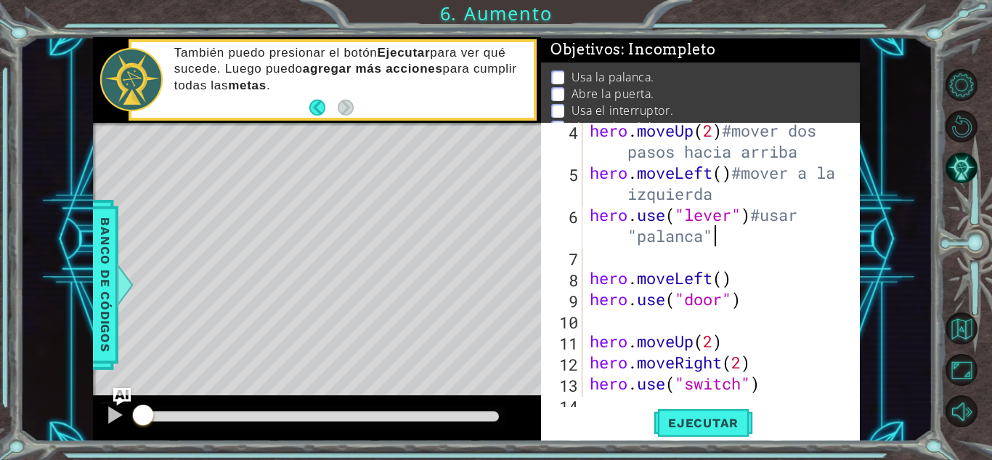
scroll to position [87, 0]
click at [738, 280] on div "hero . moveUp ( 2 ) #mover dos pasos hacia arriba hero . moveLeft ( ) #mover a …" at bounding box center [720, 288] width 266 height 337
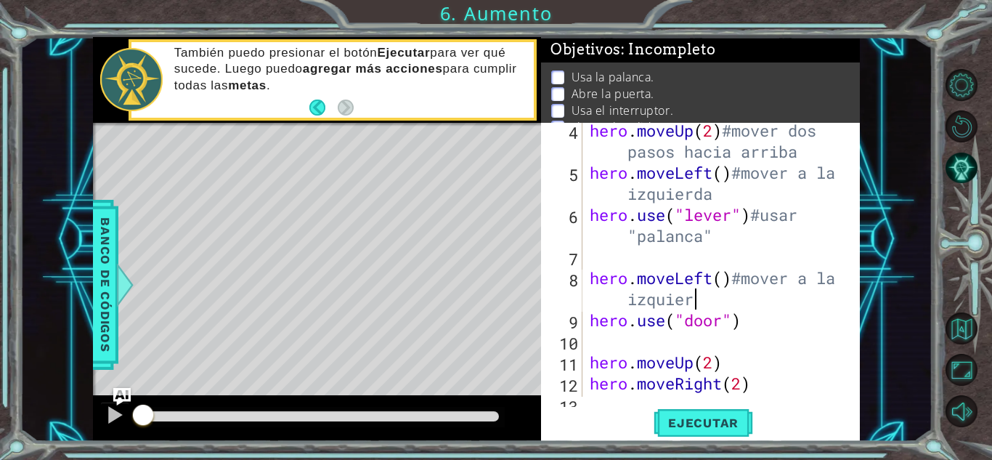
scroll to position [0, 15]
click at [757, 327] on div "hero . moveUp ( 2 ) #mover dos pasos hacia arriba hero . moveLeft ( ) #mover a …" at bounding box center [720, 288] width 266 height 337
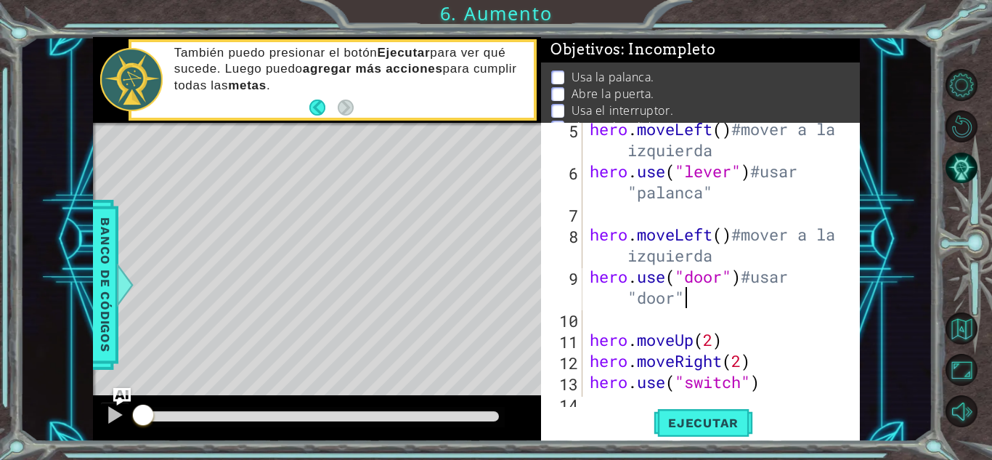
scroll to position [131, 0]
click at [736, 338] on div "hero . moveLeft ( ) #mover a la izquierda hero . use ( "lever" ) #usar "palanca…" at bounding box center [720, 286] width 266 height 337
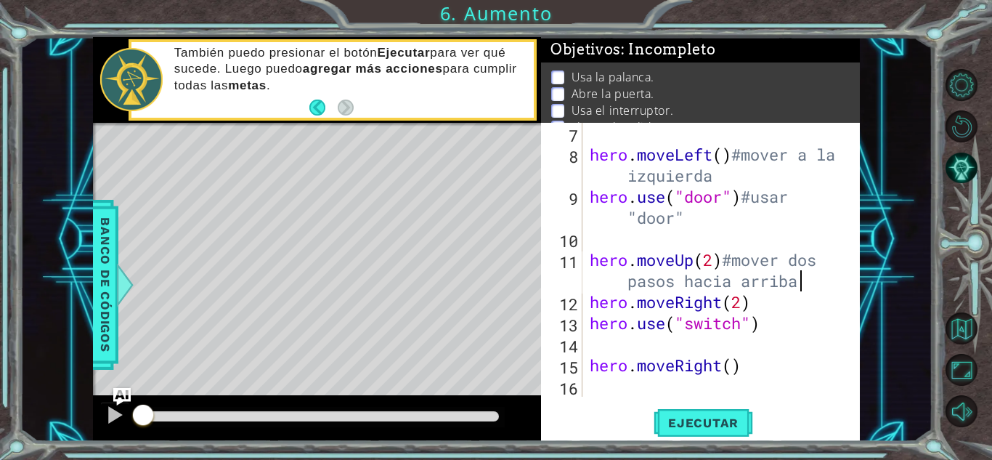
scroll to position [211, 0]
click at [773, 309] on div "hero . moveLeft ( ) #mover a la izquierda hero . use ( "door" ) #usar "door" he…" at bounding box center [720, 281] width 266 height 316
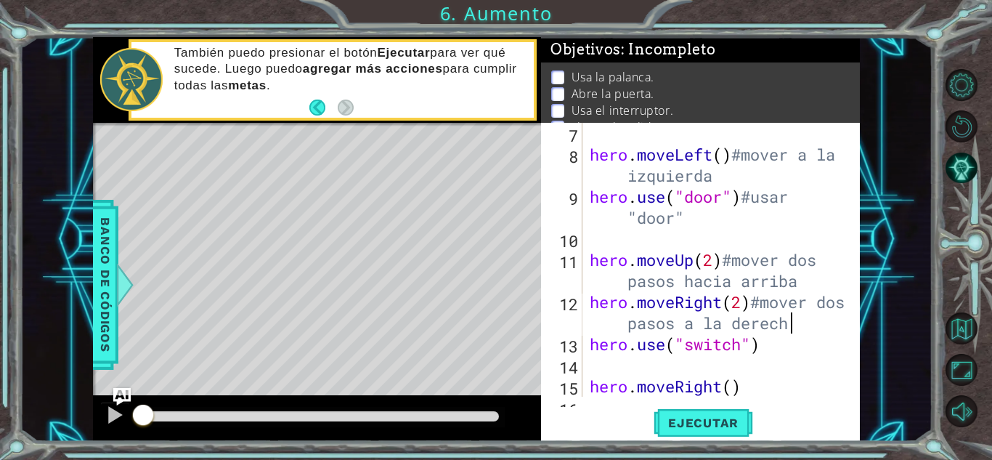
scroll to position [0, 19]
click at [778, 348] on div "hero . moveLeft ( ) #mover a la izquierda hero . use ( "door" ) #usar "door" he…" at bounding box center [720, 281] width 266 height 316
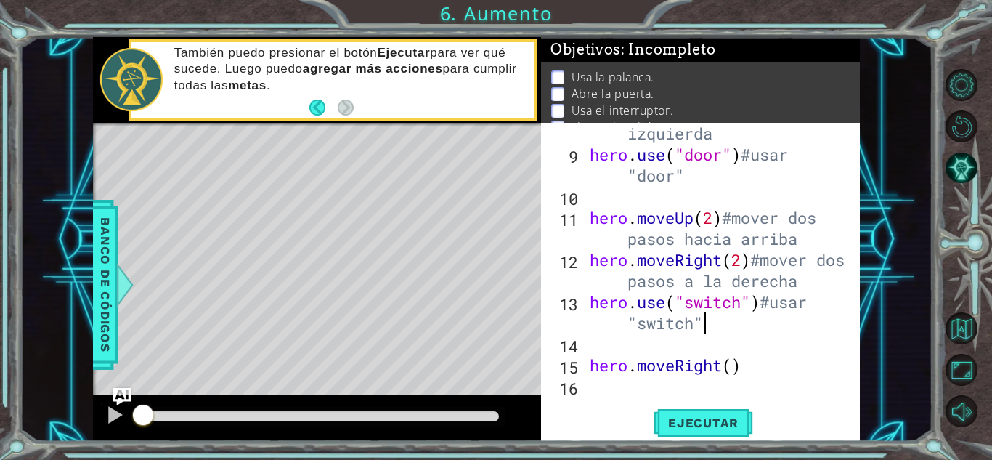
scroll to position [253, 0]
click at [767, 365] on div "hero . moveLeft ( ) #mover a la izquierda hero . use ( "door" ) #usar "door" he…" at bounding box center [720, 270] width 266 height 337
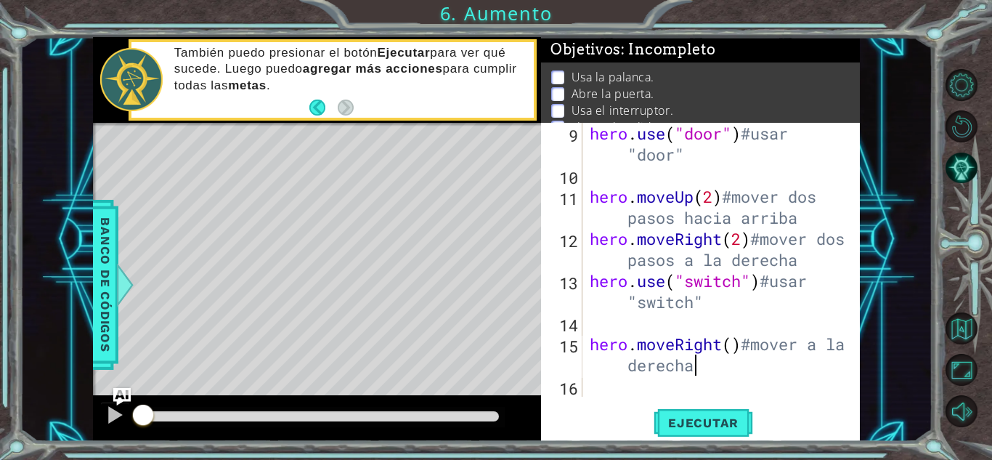
scroll to position [0, 15]
type textarea "hero.moveRight()#mover a la derecha"
click at [678, 395] on span "Ejecutar" at bounding box center [703, 422] width 99 height 15
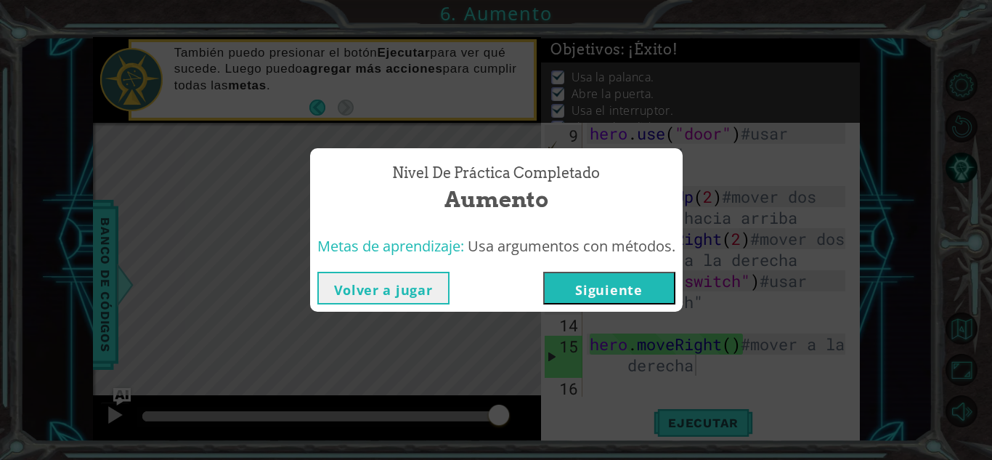
click at [592, 285] on button "Siguiente" at bounding box center [609, 288] width 132 height 33
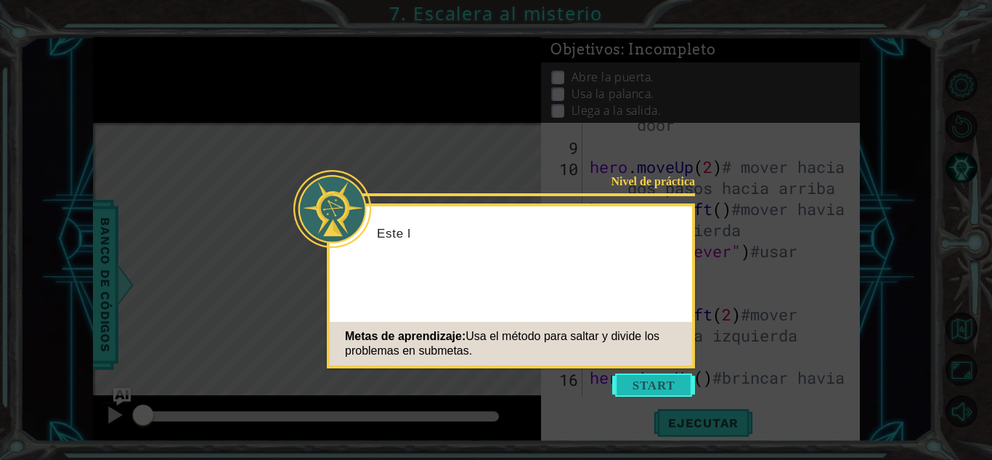
scroll to position [337, 0]
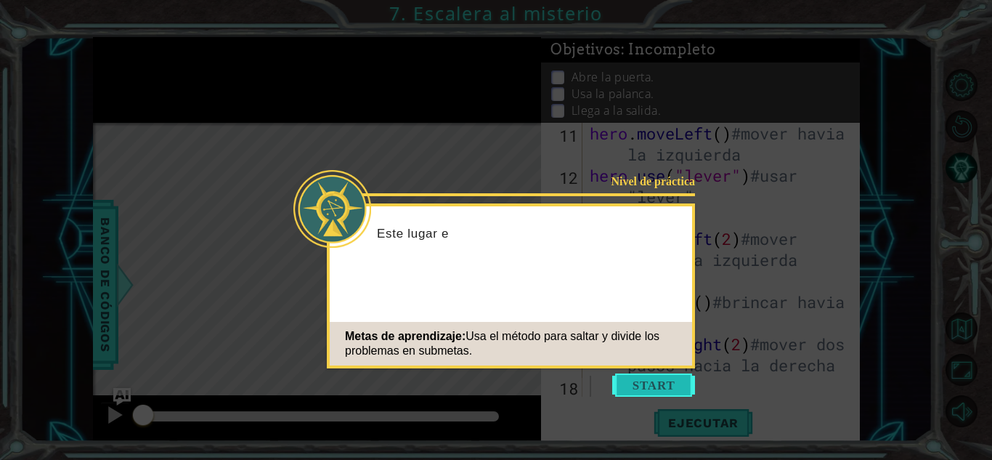
click at [666, 379] on button "Start" at bounding box center [653, 384] width 83 height 23
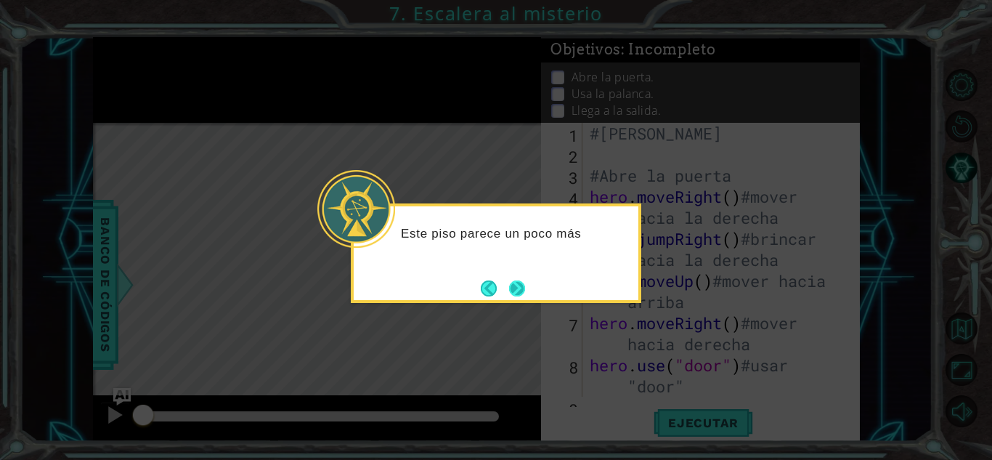
click at [523, 288] on button "Next" at bounding box center [517, 288] width 16 height 16
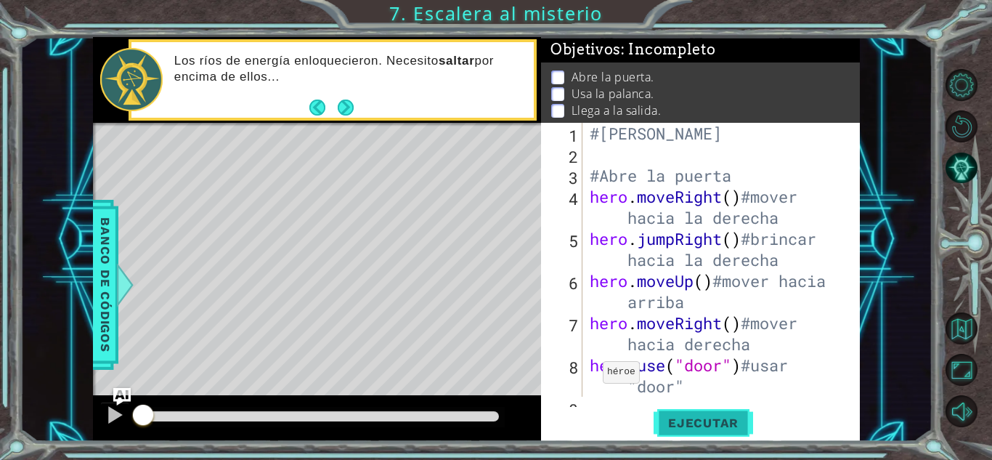
click at [675, 395] on span "Ejecutar" at bounding box center [703, 422] width 99 height 15
